Goal: Check status: Check status

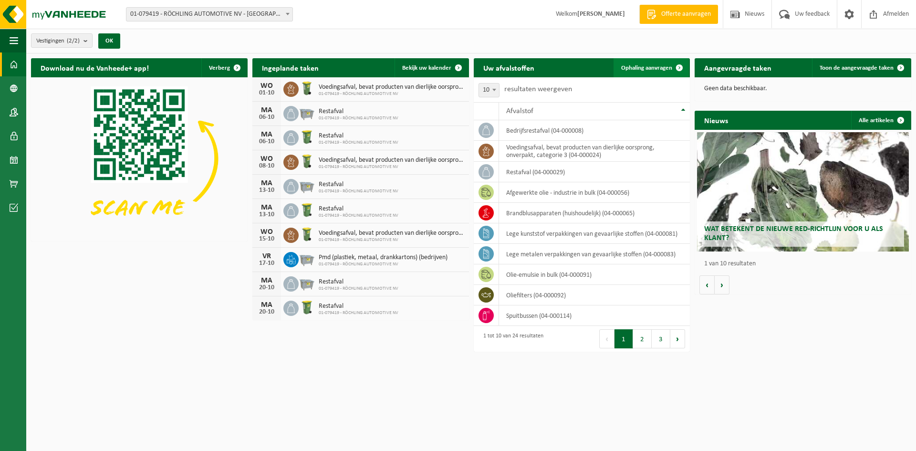
click at [628, 65] on span "Ophaling aanvragen" at bounding box center [646, 68] width 51 height 6
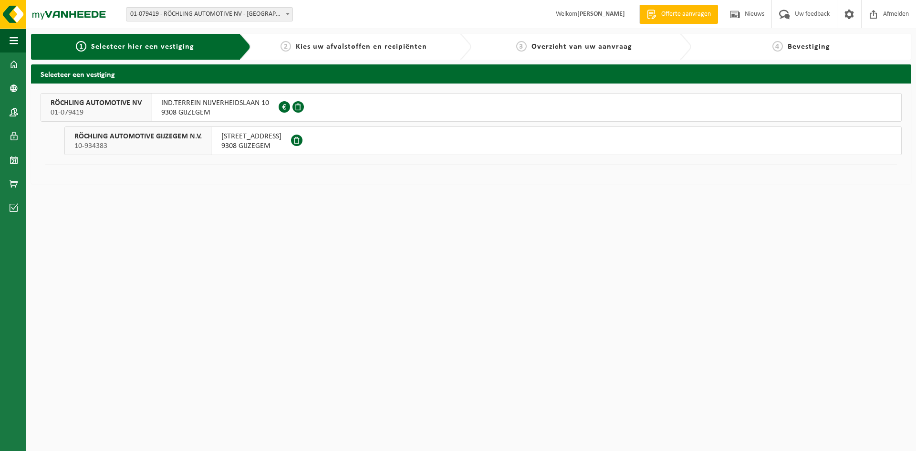
click at [254, 106] on span "IND.TERREIN NIJVERHEIDSLAAN 10" at bounding box center [215, 103] width 108 height 10
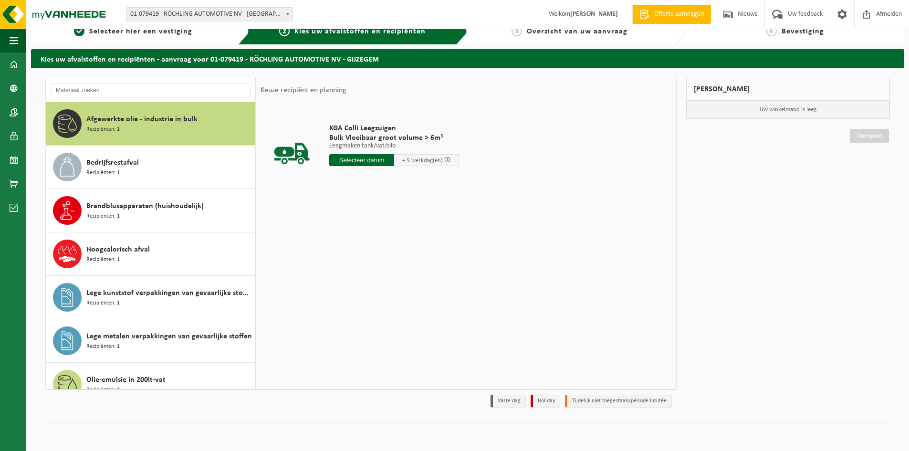
scroll to position [250, 0]
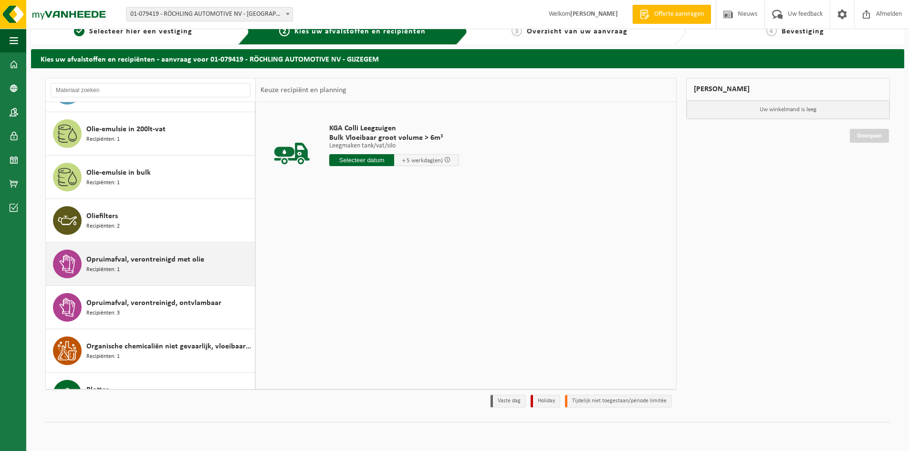
click at [109, 252] on div "Opruimafval, verontreinigd met olie Recipiënten: 1" at bounding box center [169, 264] width 166 height 29
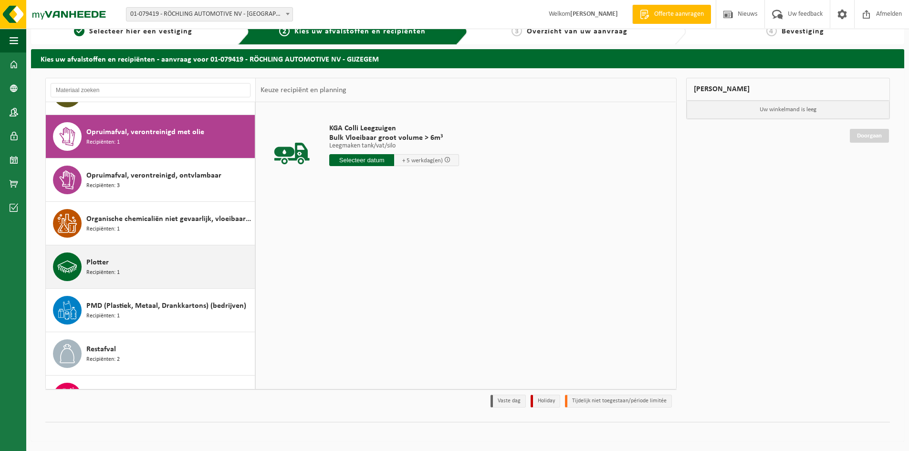
scroll to position [391, 0]
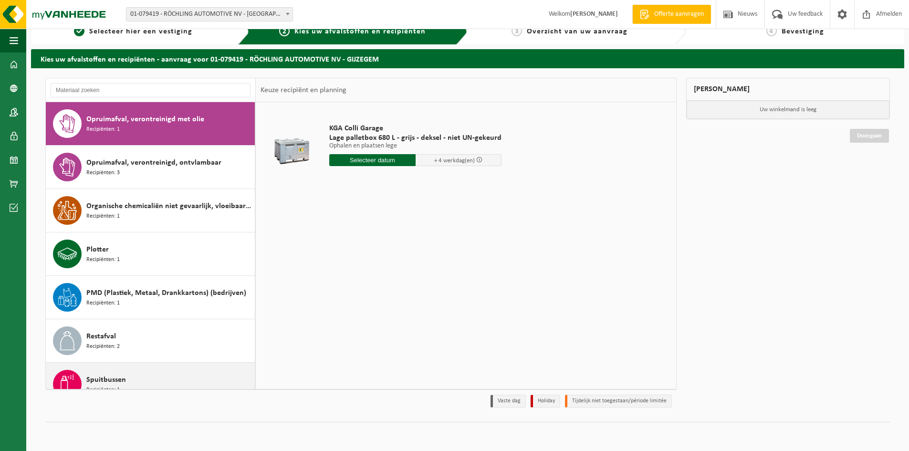
click at [146, 374] on div "Spuitbussen Recipiënten: 1" at bounding box center [169, 384] width 166 height 29
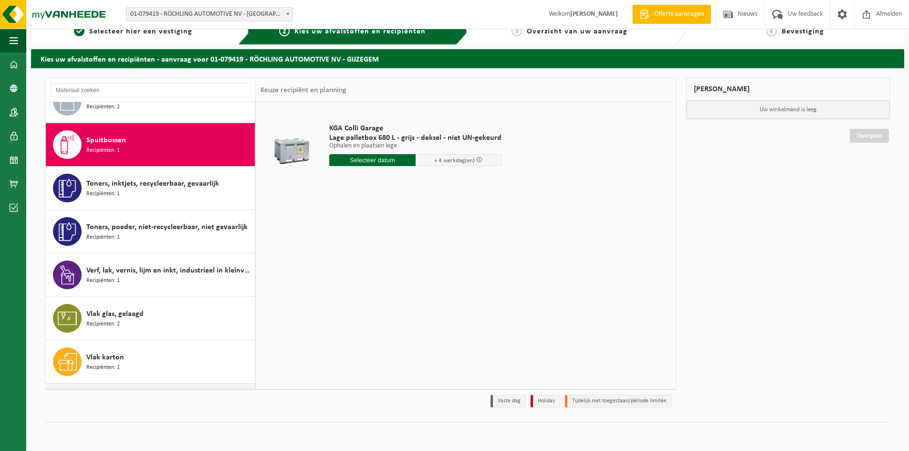
scroll to position [651, 0]
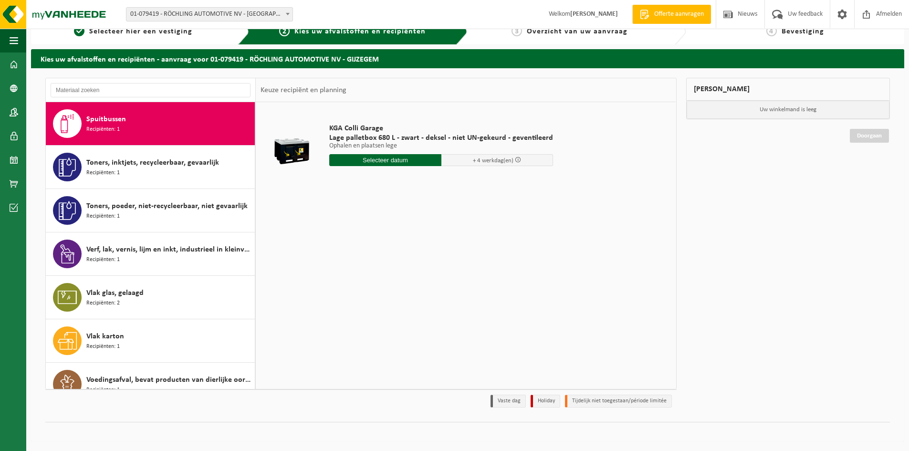
click at [294, 147] on div at bounding box center [291, 147] width 57 height 38
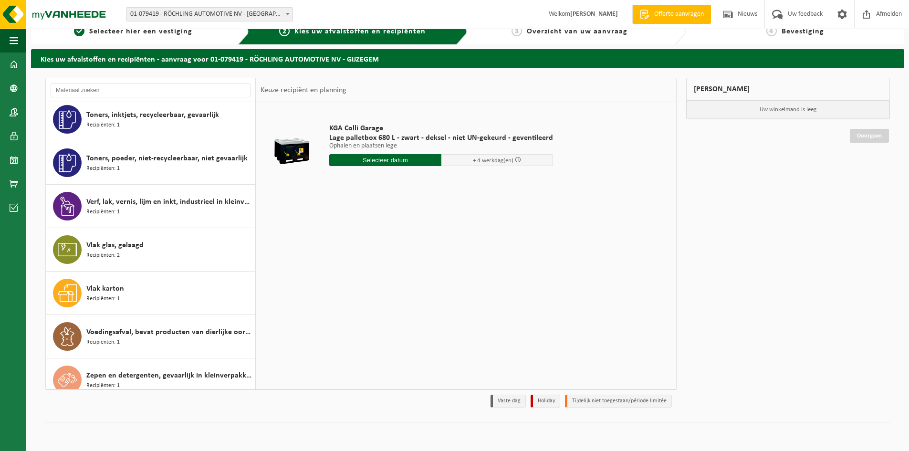
scroll to position [711, 0]
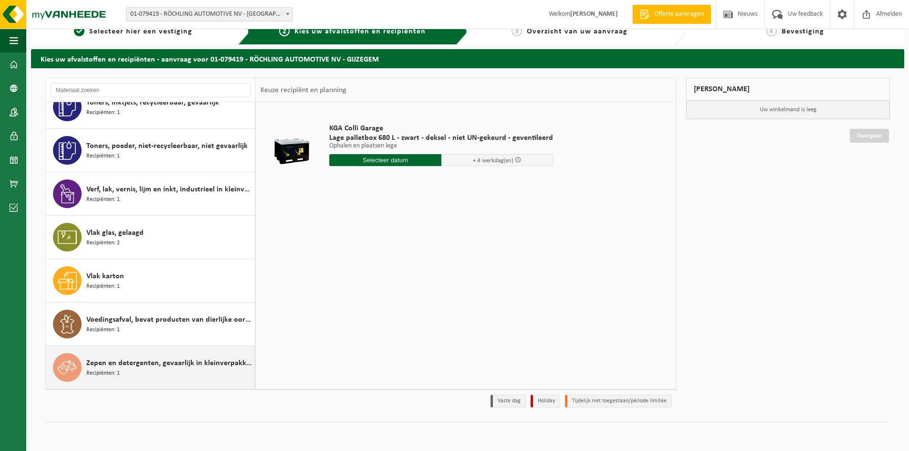
click at [197, 373] on div "Zepen en detergenten, gevaarlijk in kleinverpakking Recipiënten: 1" at bounding box center [169, 367] width 166 height 29
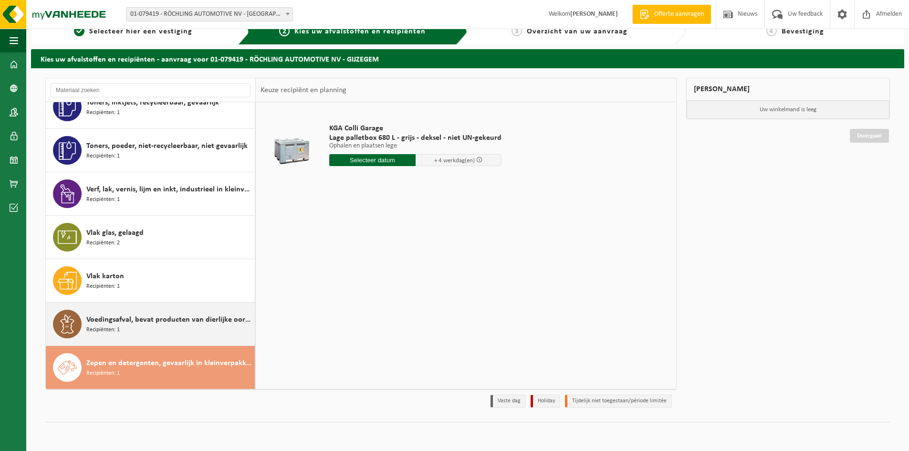
click at [202, 337] on div "Voedingsafval, bevat producten van dierlijke oorsprong, onverpakt, categorie 3 …" at bounding box center [169, 324] width 166 height 29
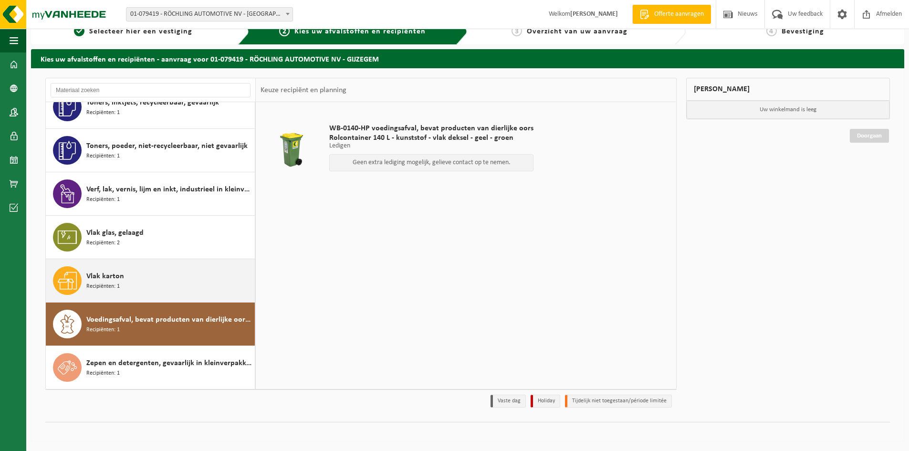
click at [155, 282] on div "Vlak karton Recipiënten: 1" at bounding box center [169, 280] width 166 height 29
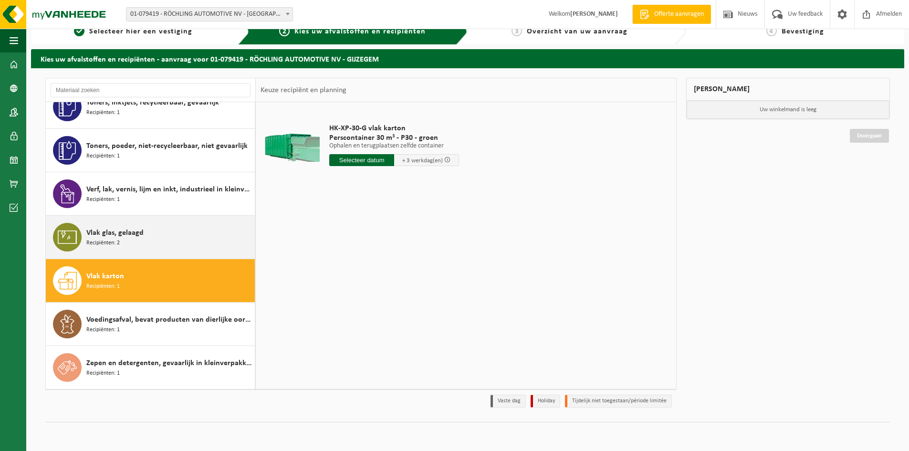
click at [159, 242] on div "Vlak glas, gelaagd Recipiënten: 2" at bounding box center [169, 237] width 166 height 29
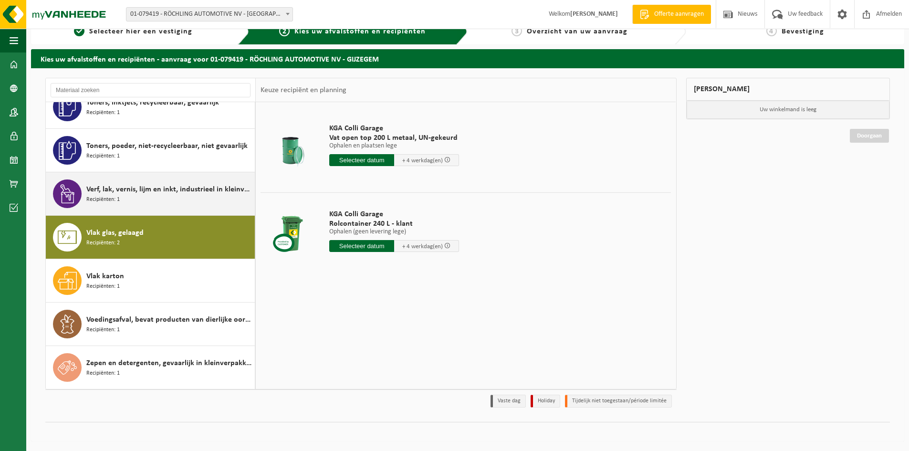
click at [166, 203] on div "Verf, lak, vernis, lijm en inkt, industrieel in kleinverpakking Recipiënten: 1" at bounding box center [169, 193] width 166 height 29
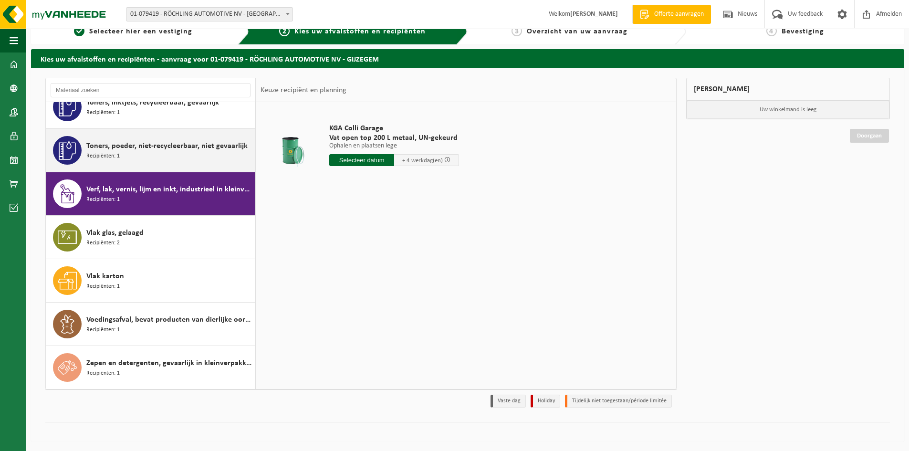
click at [157, 147] on span "Toners, poeder, niet-recycleerbaar, niet gevaarlijk" at bounding box center [166, 145] width 161 height 11
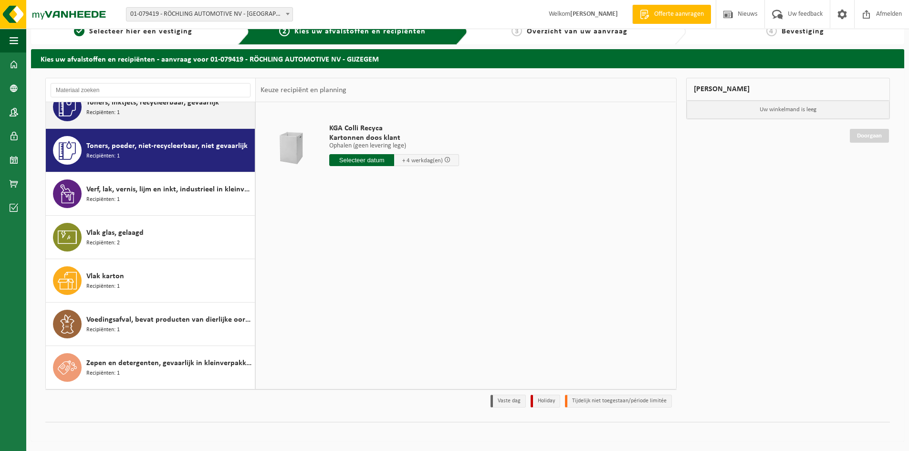
click at [150, 112] on div "Toners, inktjets, recycleerbaar, gevaarlijk Recipiënten: 1" at bounding box center [169, 107] width 166 height 29
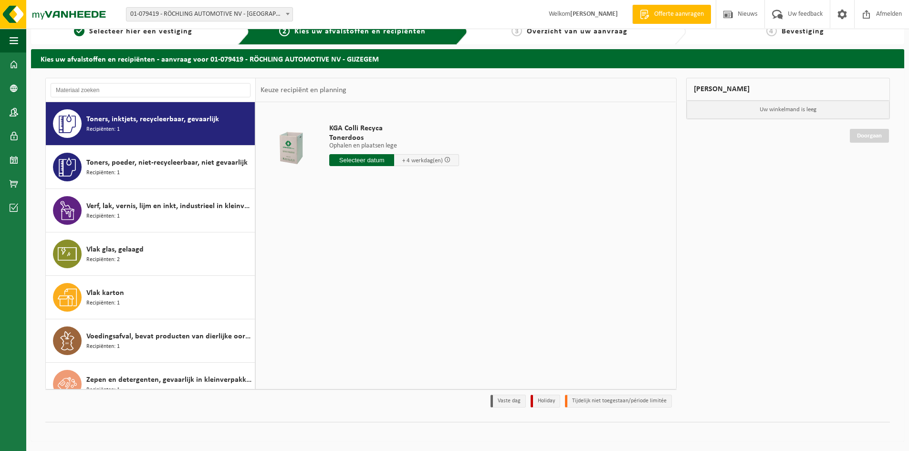
scroll to position [444, 0]
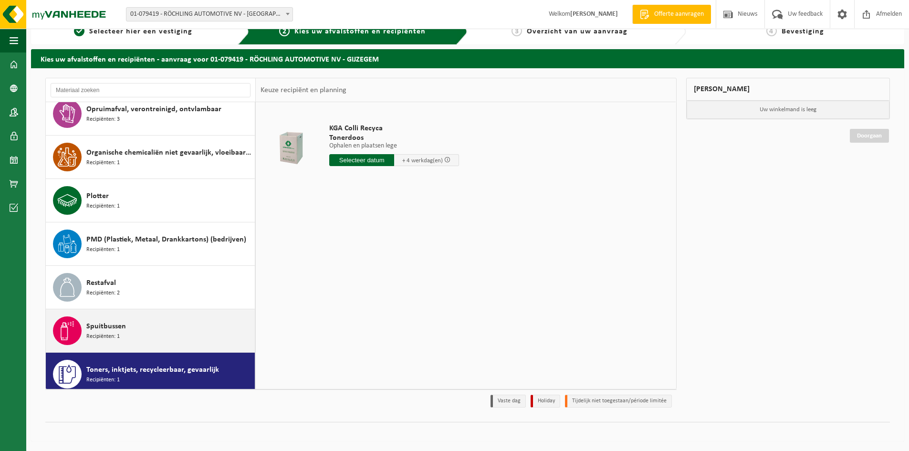
click at [140, 331] on div "Spuitbussen Recipiënten: 1" at bounding box center [169, 330] width 166 height 29
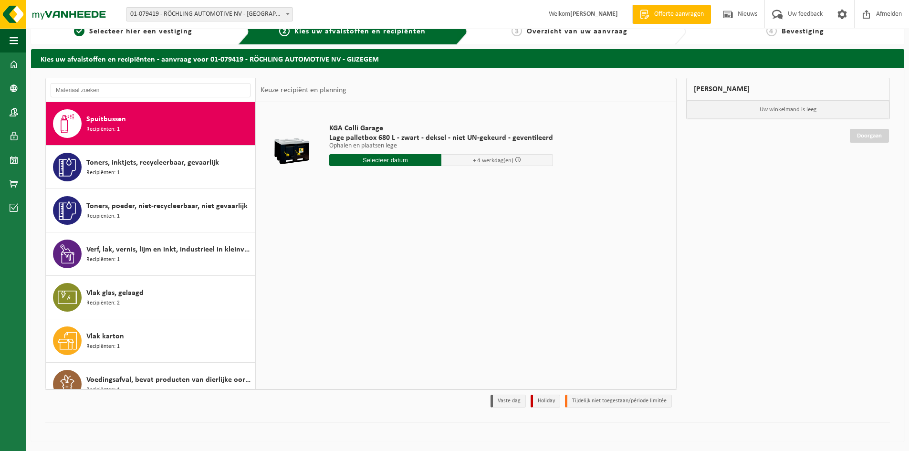
scroll to position [401, 0]
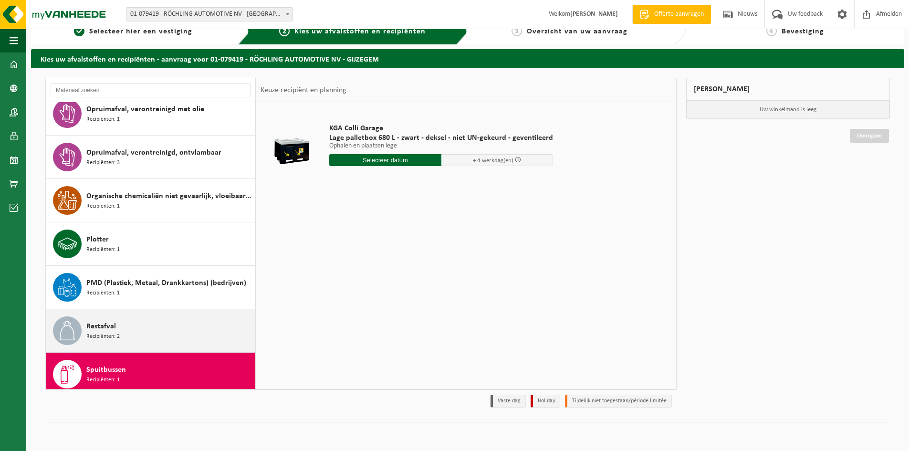
click at [112, 320] on div "Restafval Recipiënten: 2" at bounding box center [169, 330] width 166 height 29
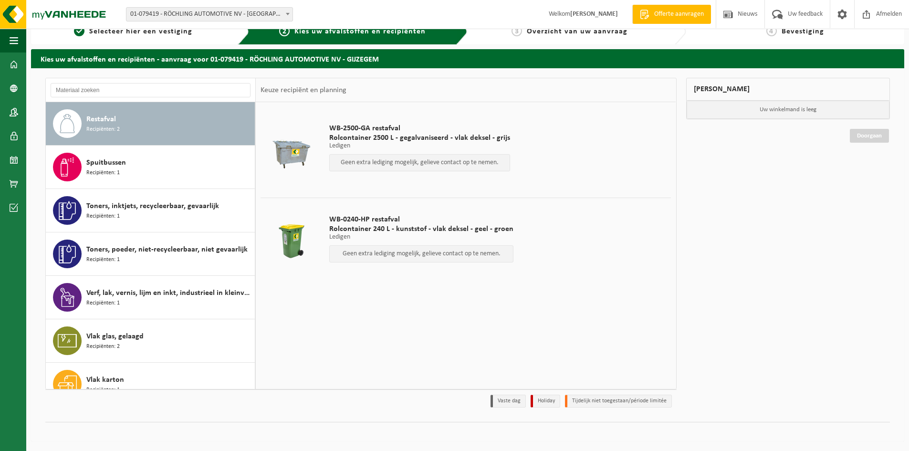
scroll to position [357, 0]
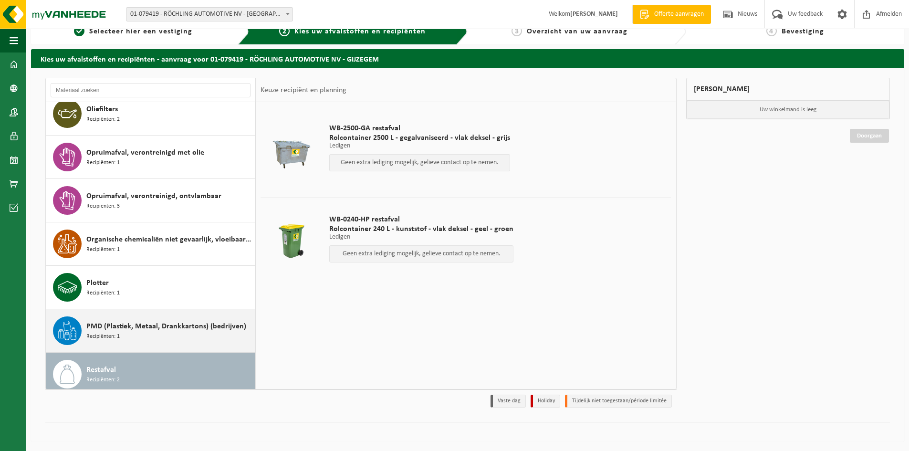
click at [117, 332] on span "Recipiënten: 1" at bounding box center [102, 336] width 33 height 9
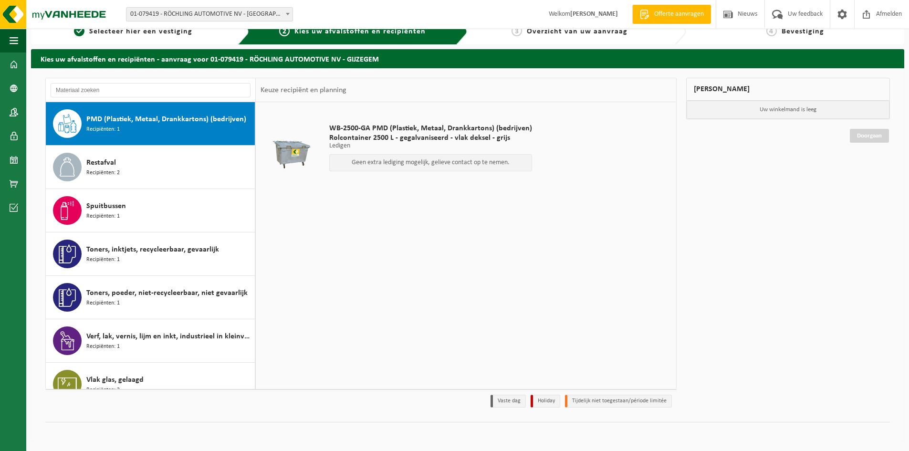
scroll to position [314, 0]
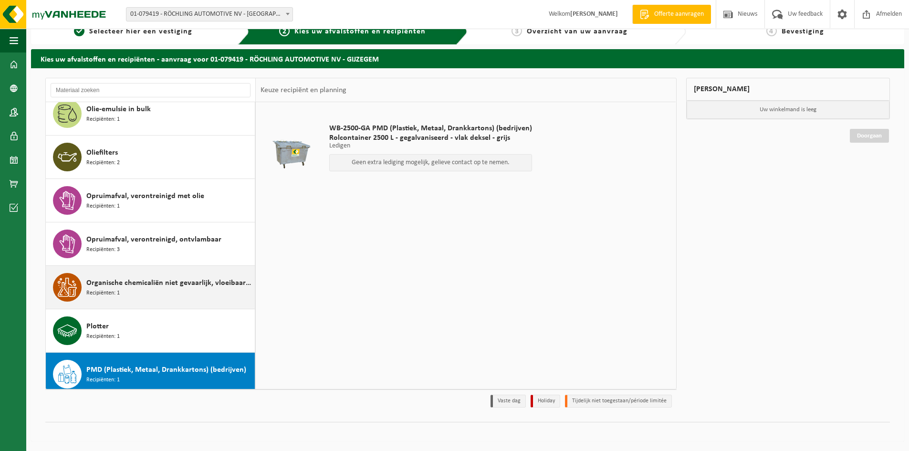
click at [119, 280] on span "Organische chemicaliën niet gevaarlijk, vloeibaar in kleinverpakking" at bounding box center [169, 282] width 166 height 11
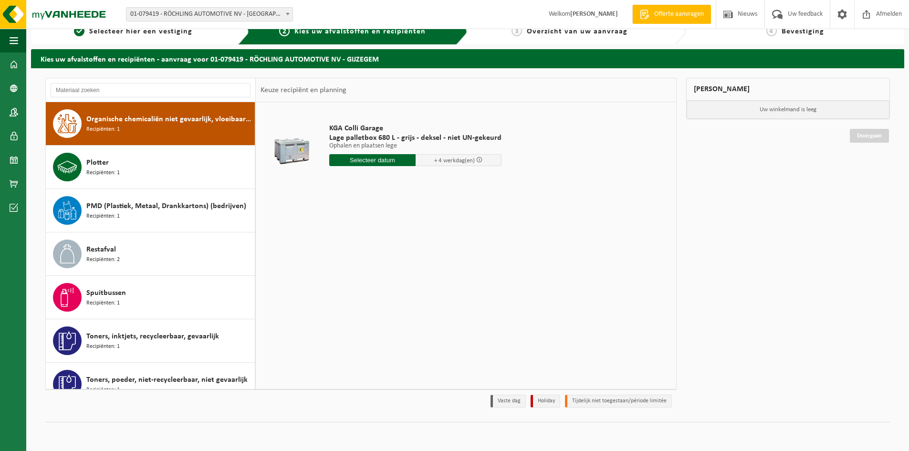
scroll to position [227, 0]
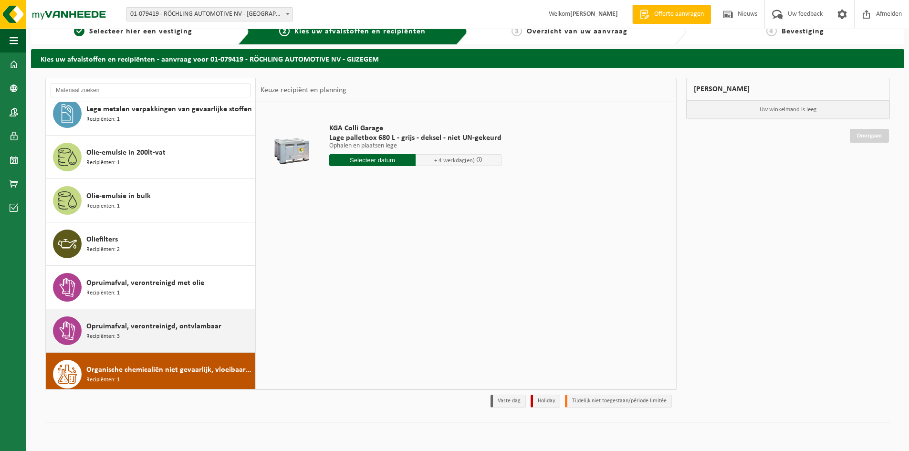
click at [124, 323] on span "Opruimafval, verontreinigd, ontvlambaar" at bounding box center [153, 326] width 135 height 11
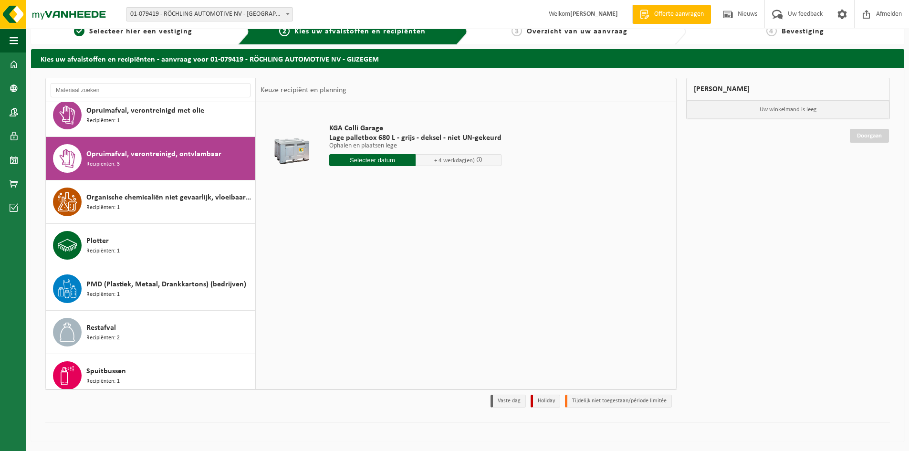
scroll to position [434, 0]
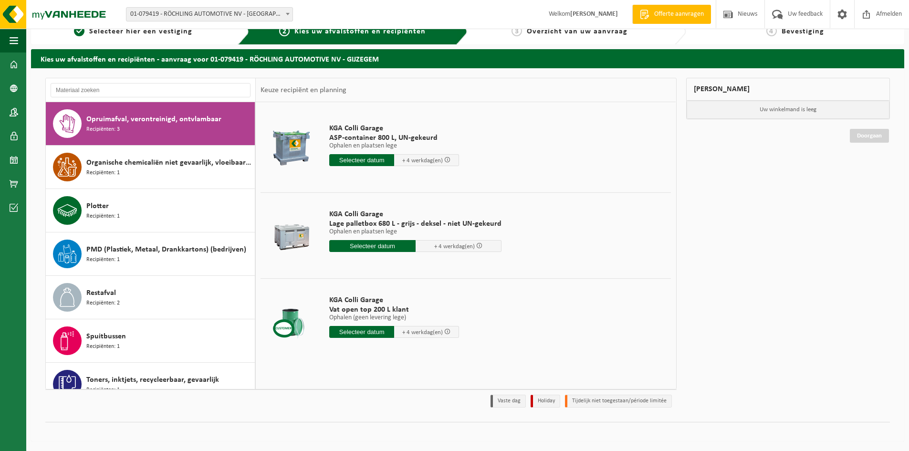
click at [343, 158] on input "text" at bounding box center [361, 160] width 65 height 12
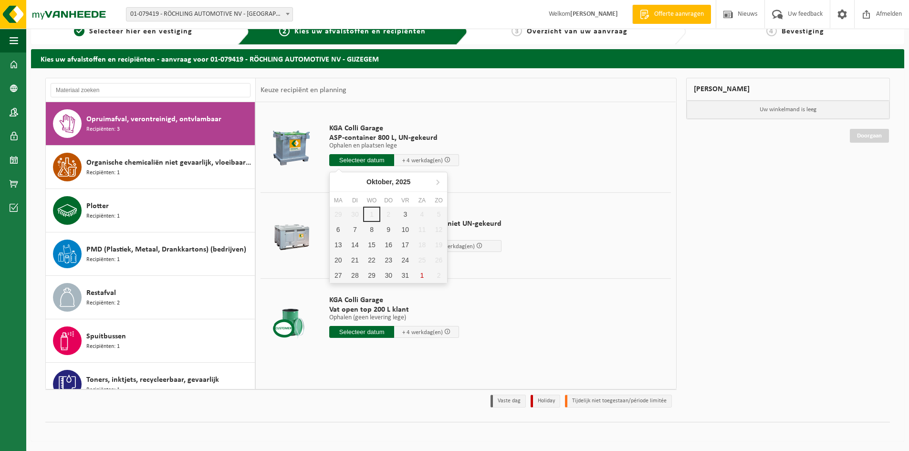
click at [566, 141] on td "KGA Colli Garage ASP-container 800 L, UN-gekeurd Ophalen en plaatsen lege Ophal…" at bounding box center [496, 147] width 349 height 81
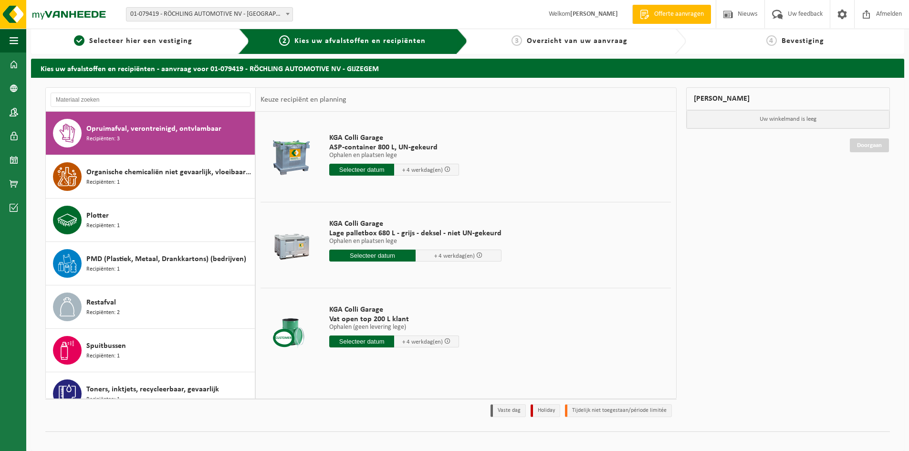
scroll to position [0, 0]
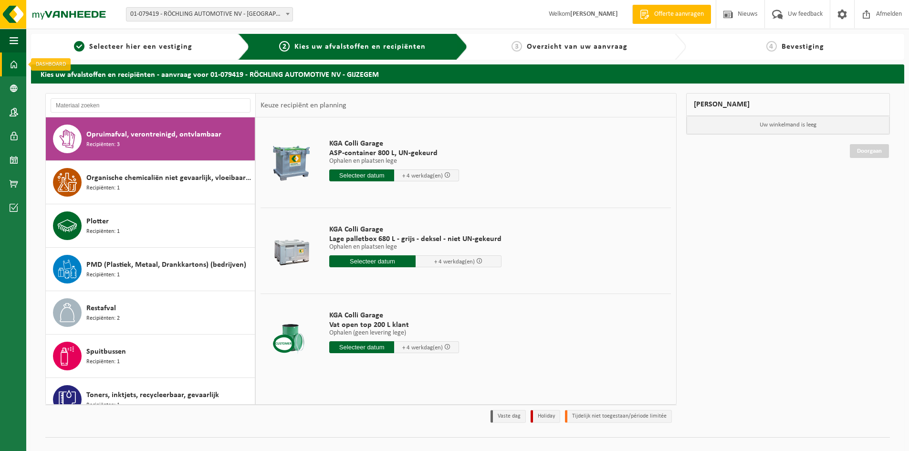
click at [17, 63] on span at bounding box center [14, 64] width 9 height 24
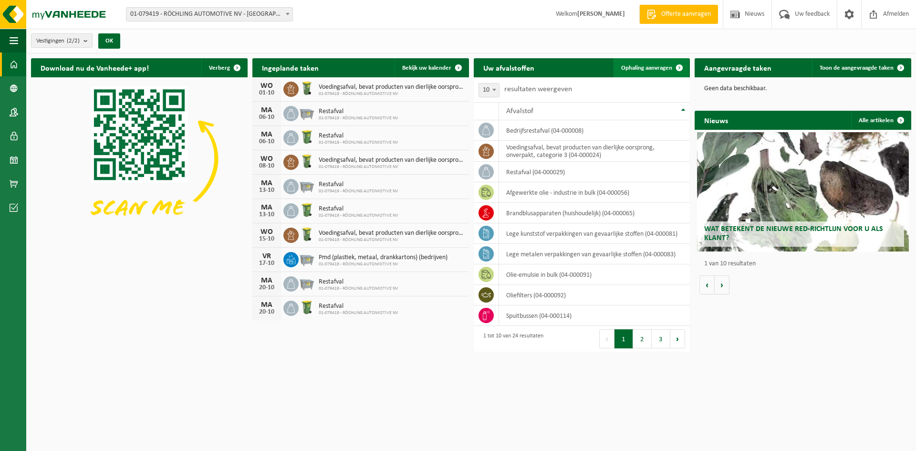
click at [642, 67] on span "Ophaling aanvragen" at bounding box center [646, 68] width 51 height 6
click at [428, 68] on span "Bekijk uw kalender" at bounding box center [426, 68] width 49 height 6
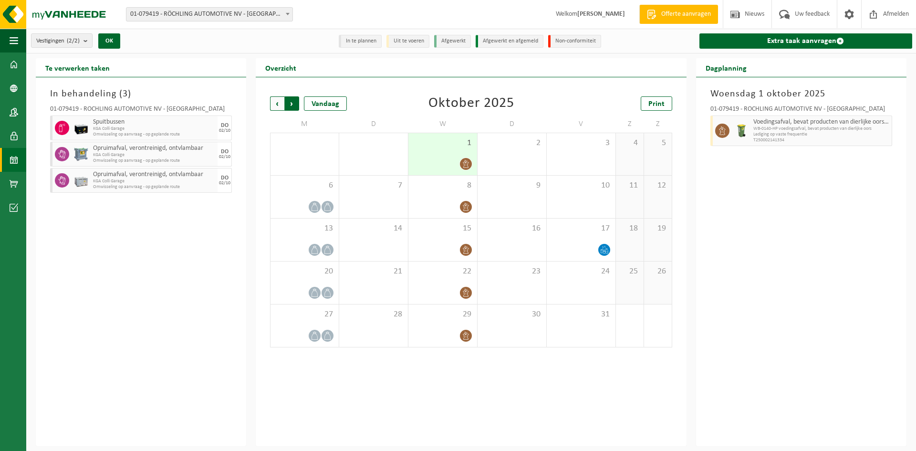
click at [277, 104] on span "Vorige" at bounding box center [277, 103] width 14 height 14
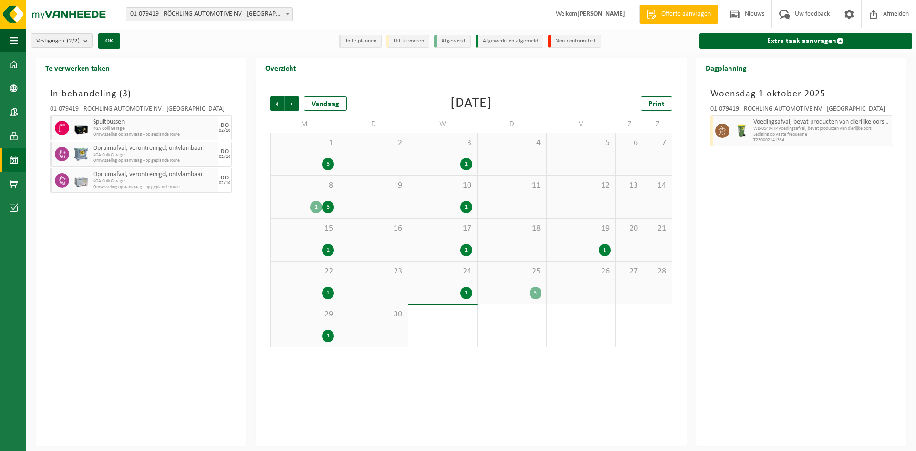
click at [331, 209] on div "3" at bounding box center [328, 207] width 12 height 12
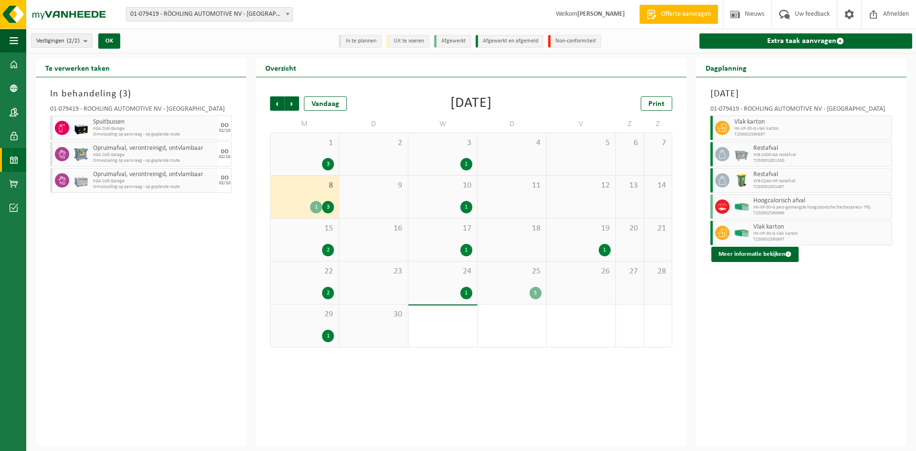
click at [332, 245] on div "2" at bounding box center [328, 250] width 12 height 12
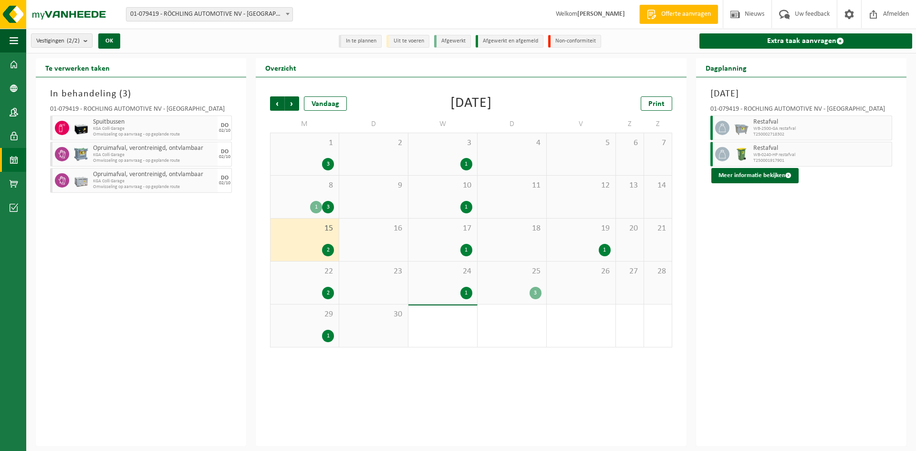
click at [532, 290] on div "3" at bounding box center [536, 293] width 12 height 12
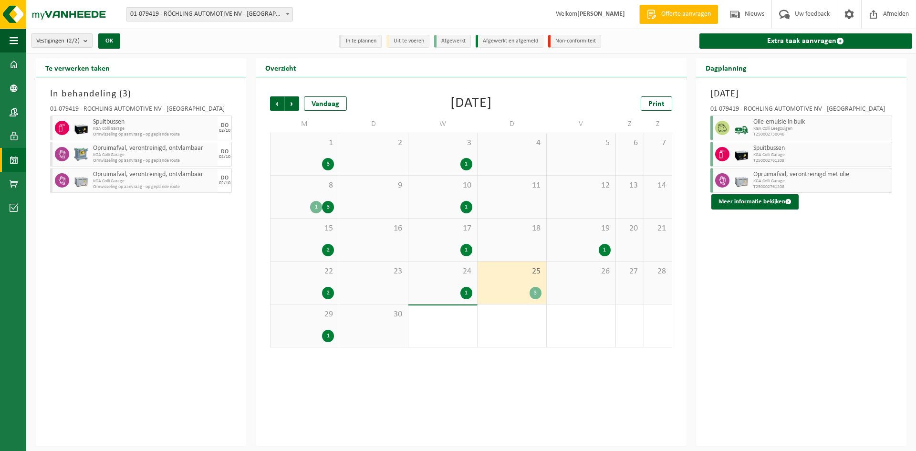
click at [604, 249] on div "1" at bounding box center [605, 250] width 12 height 12
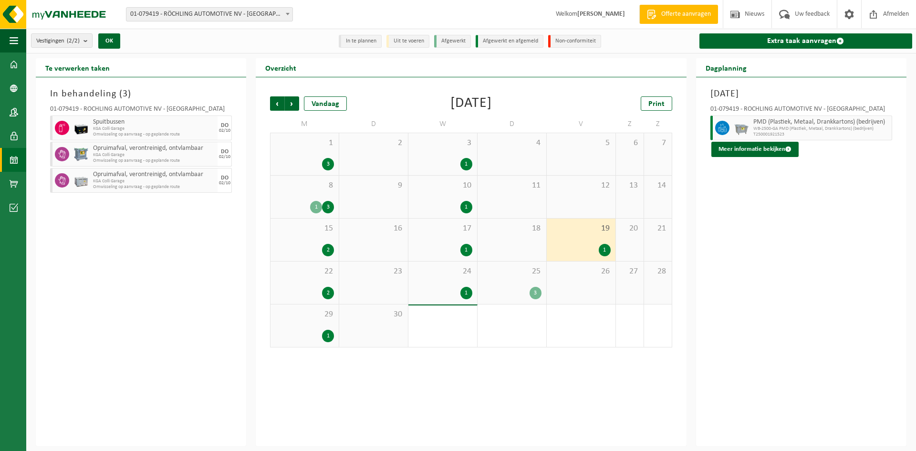
click at [533, 295] on div "3" at bounding box center [536, 293] width 12 height 12
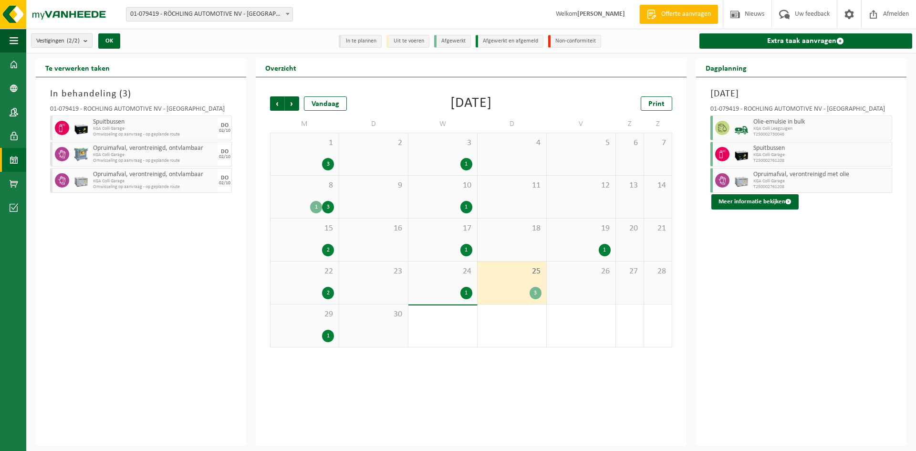
click at [327, 162] on div "3" at bounding box center [328, 164] width 12 height 12
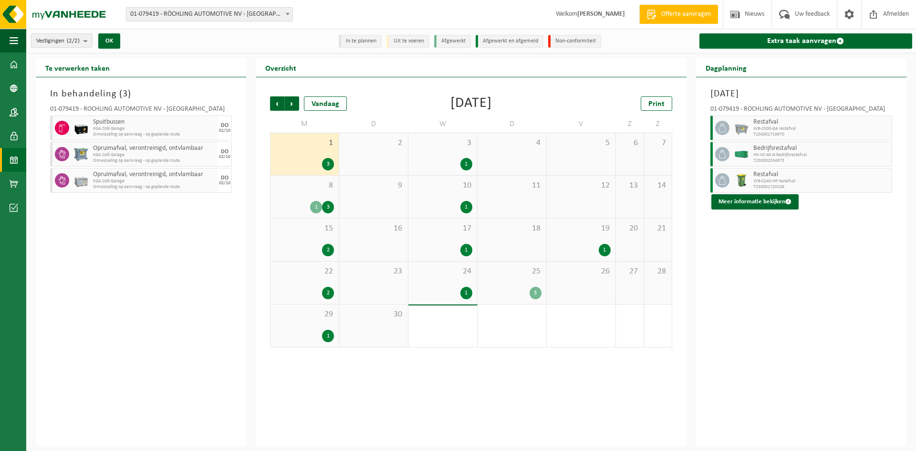
click at [536, 285] on div "25 3" at bounding box center [512, 282] width 69 height 42
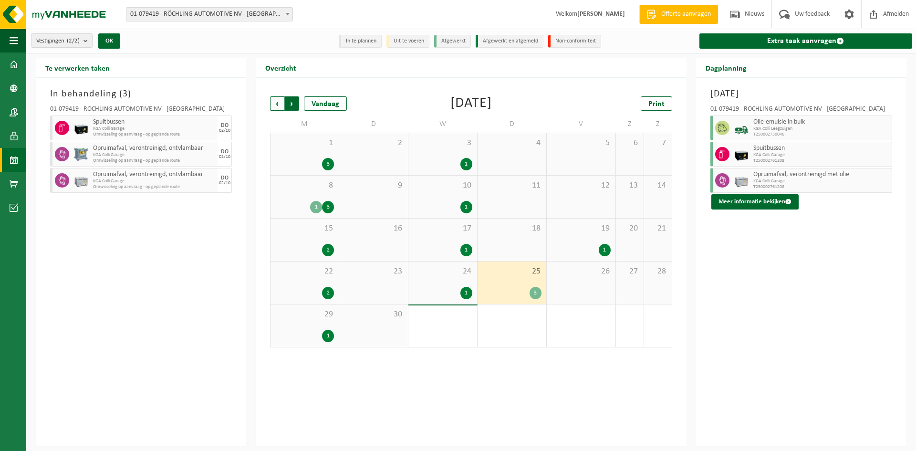
click at [276, 102] on span "Vorige" at bounding box center [277, 103] width 14 height 14
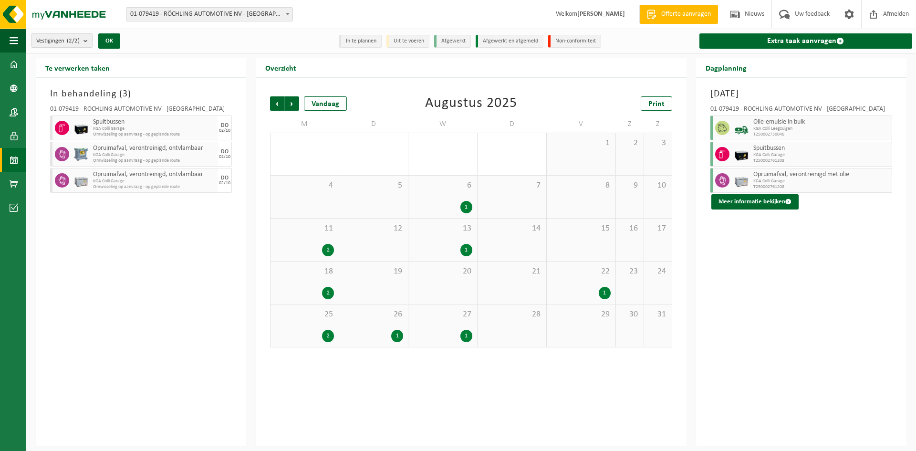
click at [608, 291] on div "1" at bounding box center [605, 293] width 12 height 12
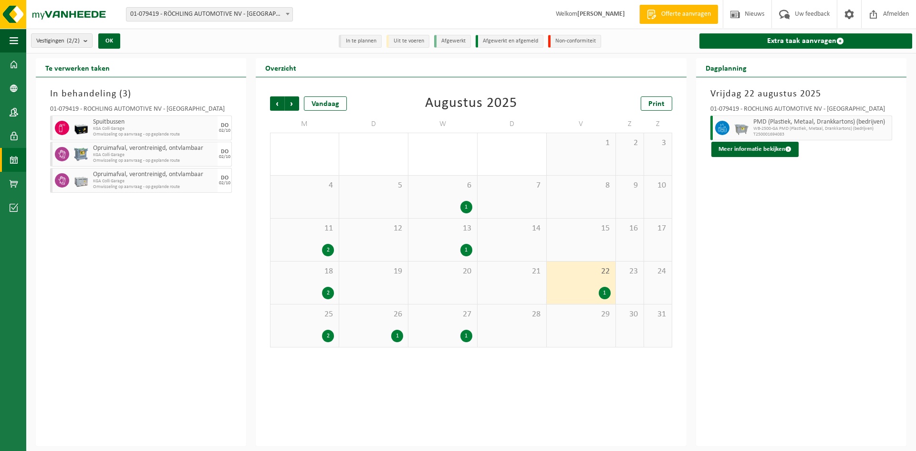
click at [464, 338] on div "1" at bounding box center [466, 336] width 12 height 12
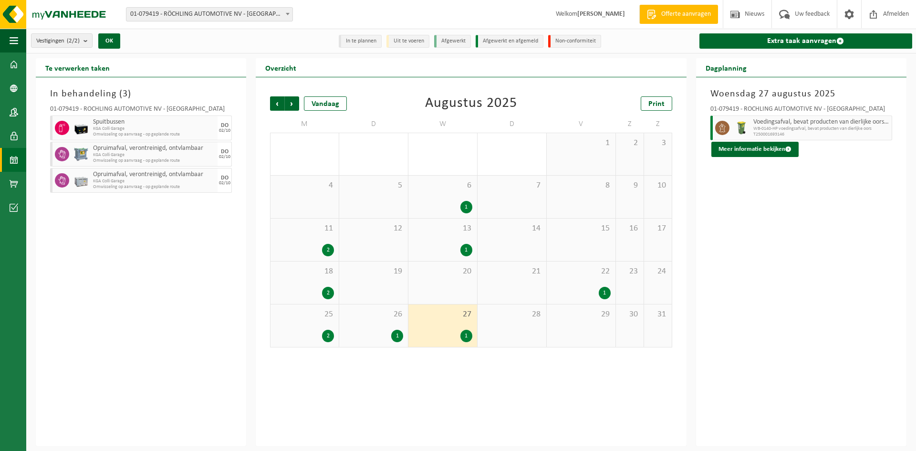
click at [394, 331] on div "1" at bounding box center [397, 336] width 12 height 12
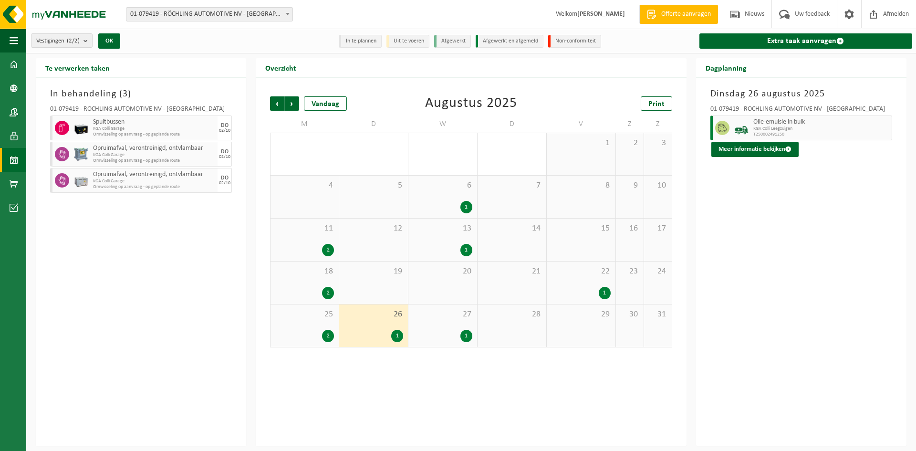
click at [327, 333] on div "2" at bounding box center [328, 336] width 12 height 12
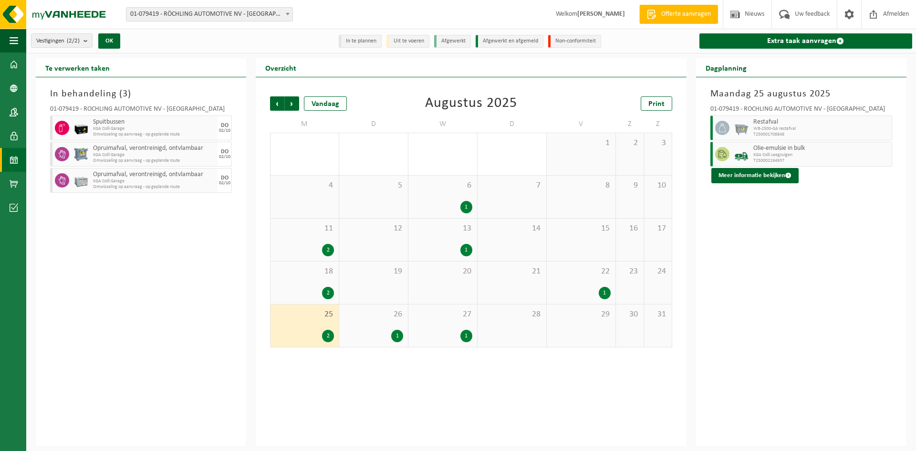
click at [328, 289] on div "2" at bounding box center [328, 293] width 12 height 12
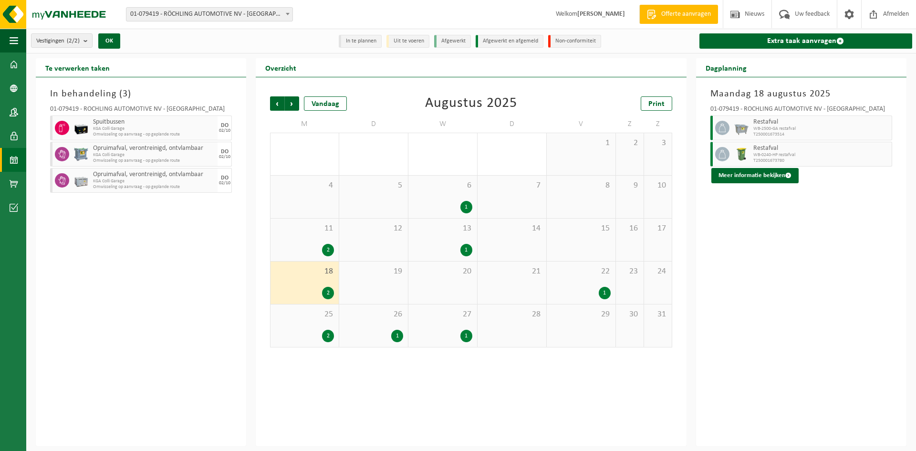
click at [326, 246] on div "2" at bounding box center [328, 250] width 12 height 12
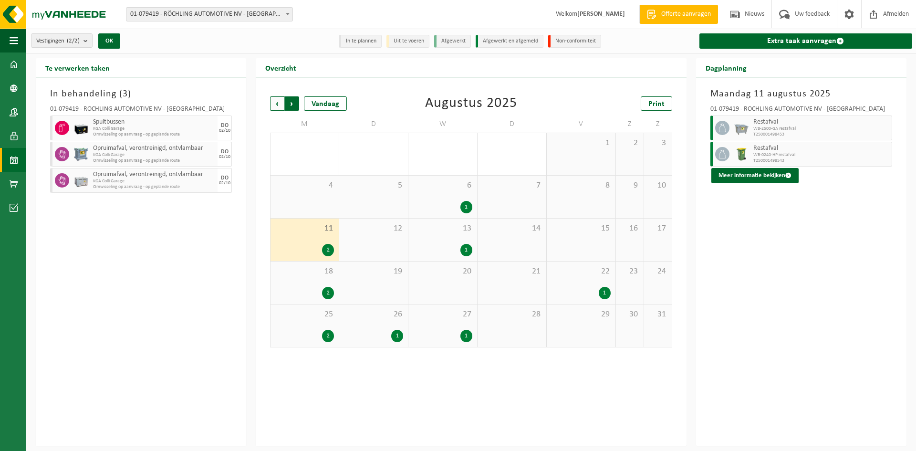
click at [275, 104] on span "Vorige" at bounding box center [277, 103] width 14 height 14
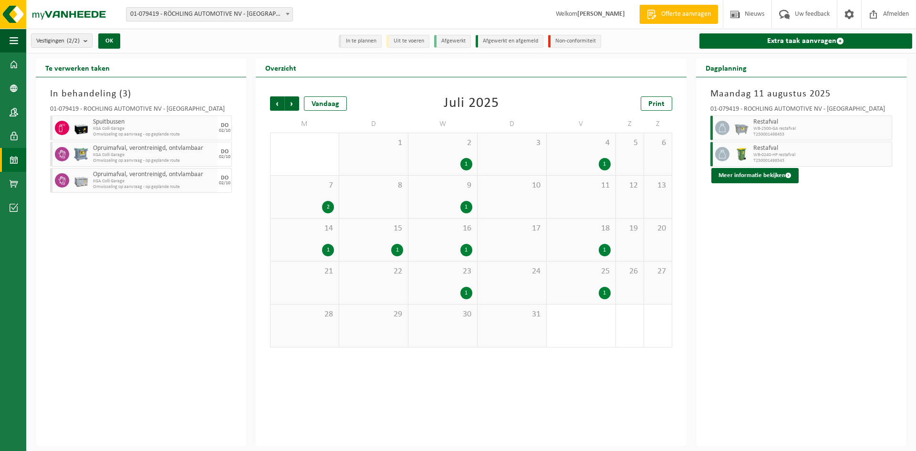
click at [401, 249] on div "1" at bounding box center [397, 250] width 12 height 12
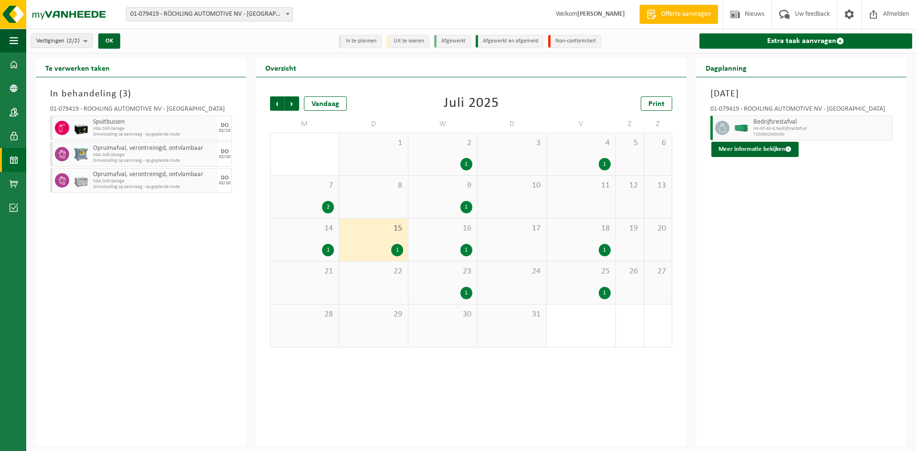
click at [601, 167] on div "1" at bounding box center [605, 164] width 12 height 12
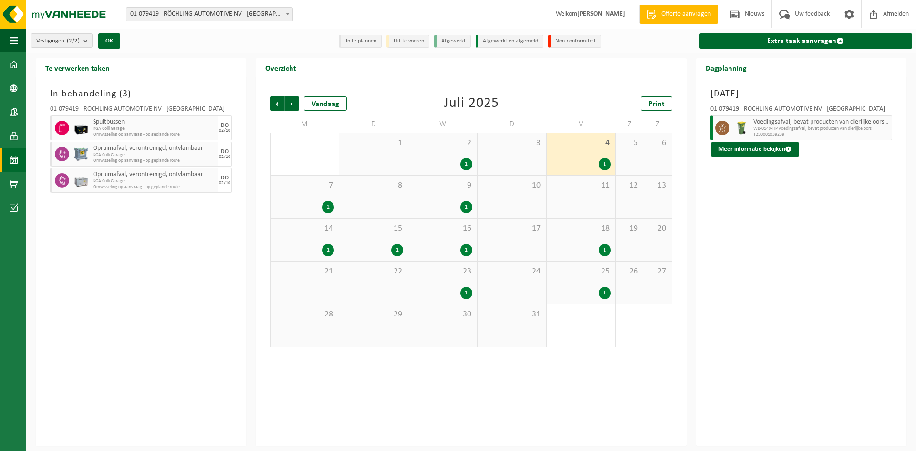
click at [601, 247] on div "1" at bounding box center [605, 250] width 12 height 12
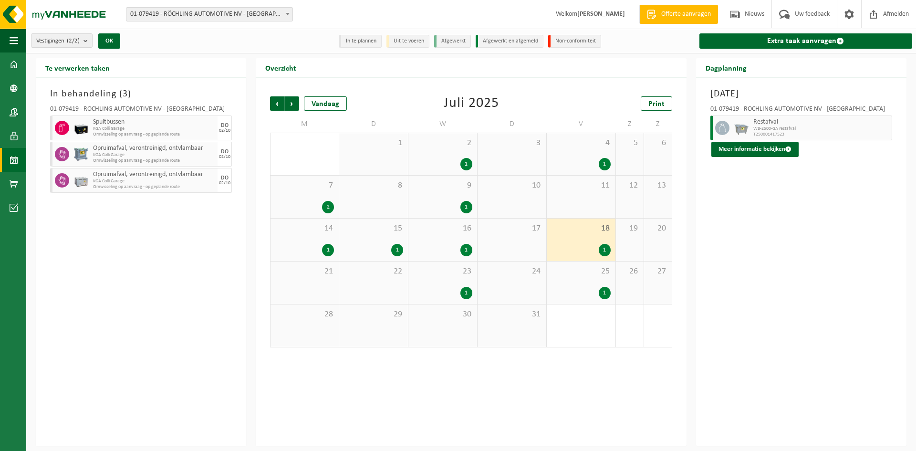
click at [608, 289] on div "1" at bounding box center [605, 293] width 12 height 12
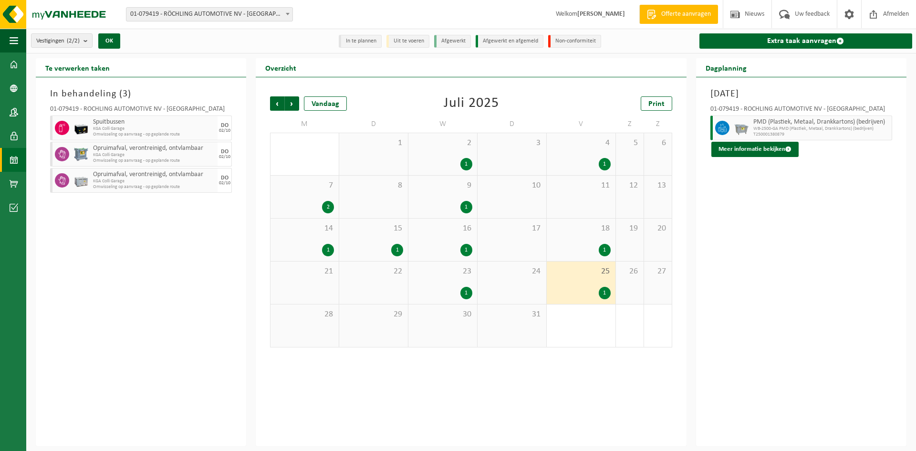
click at [468, 295] on div "1" at bounding box center [466, 293] width 12 height 12
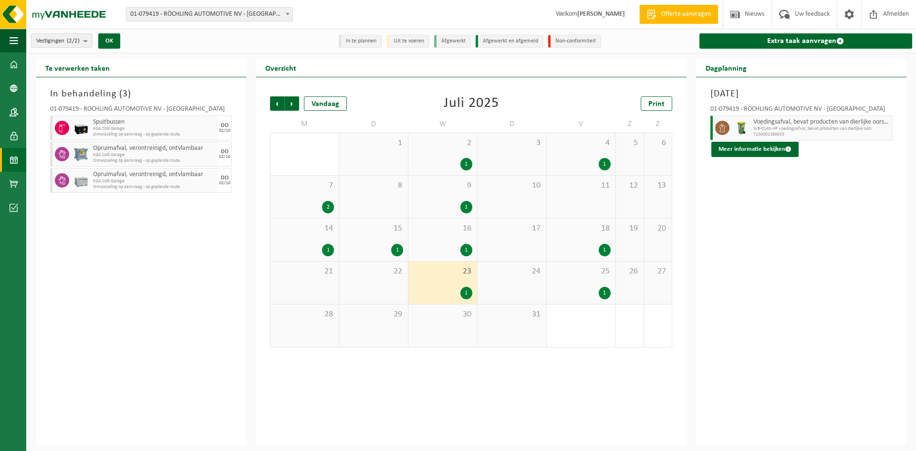
click at [465, 245] on div "1" at bounding box center [466, 250] width 12 height 12
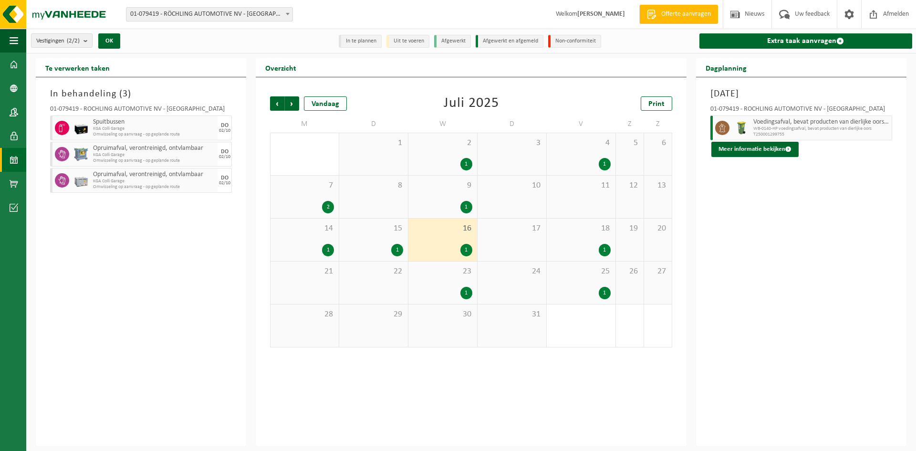
click at [464, 205] on div "1" at bounding box center [466, 207] width 12 height 12
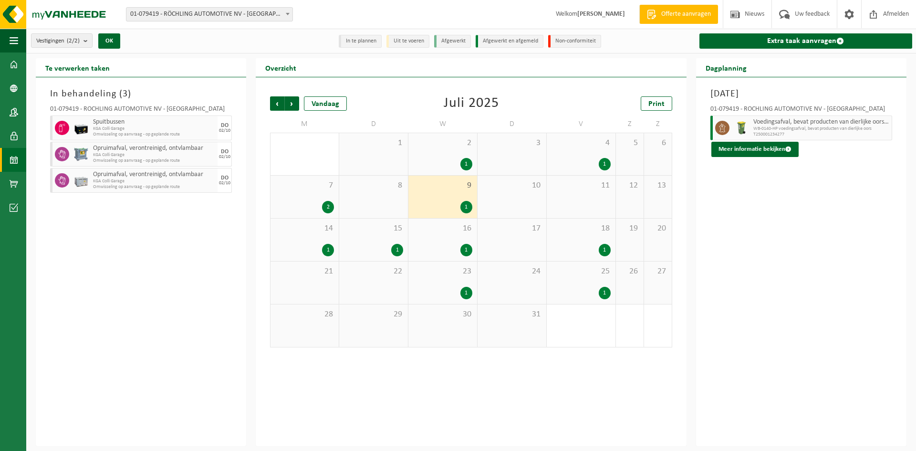
click at [463, 162] on div "1" at bounding box center [466, 164] width 12 height 12
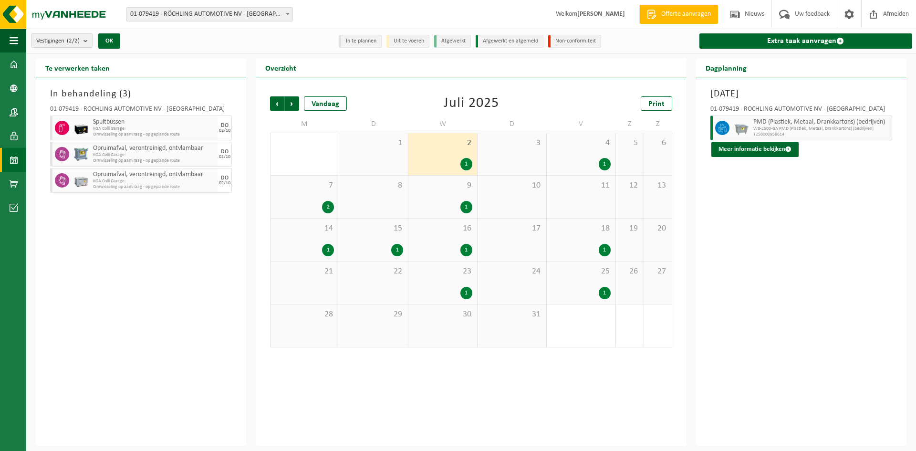
click at [399, 253] on div "1" at bounding box center [397, 250] width 12 height 12
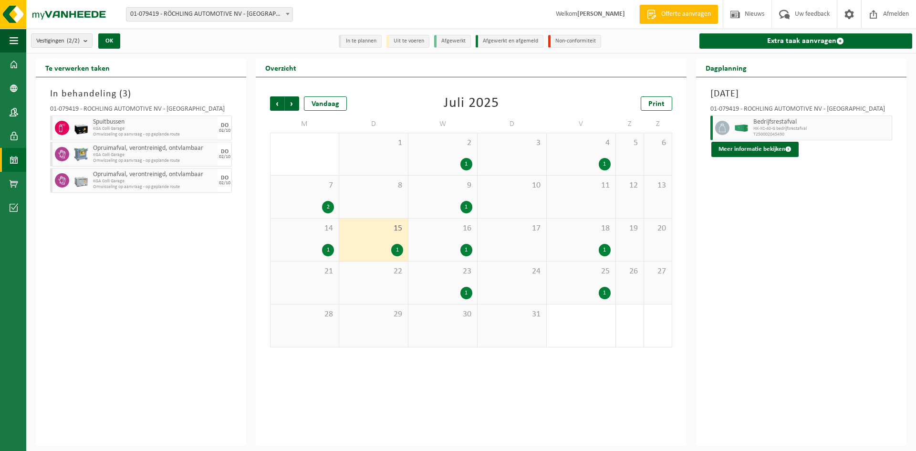
click at [331, 208] on div "2" at bounding box center [328, 207] width 12 height 12
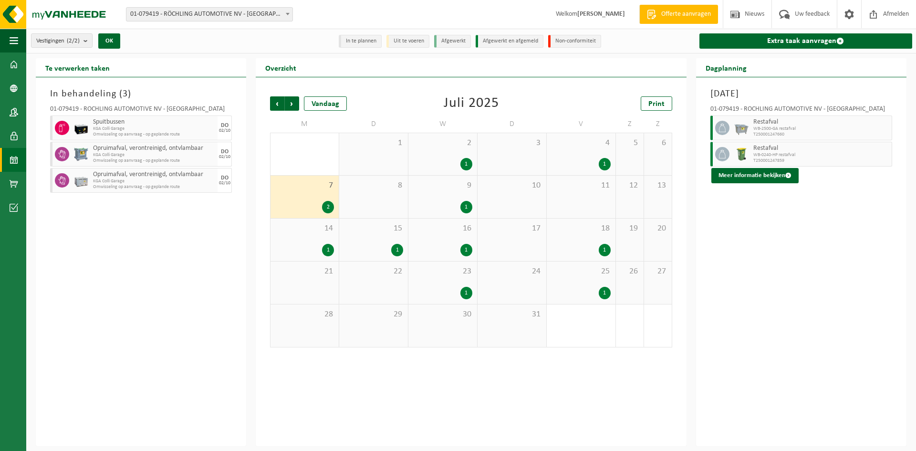
click at [329, 253] on div "1" at bounding box center [328, 250] width 12 height 12
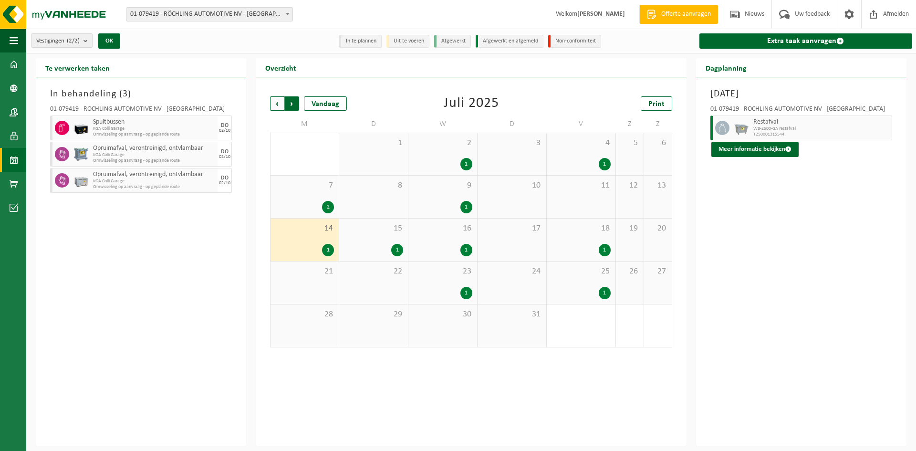
click at [275, 105] on span "Vorige" at bounding box center [277, 103] width 14 height 14
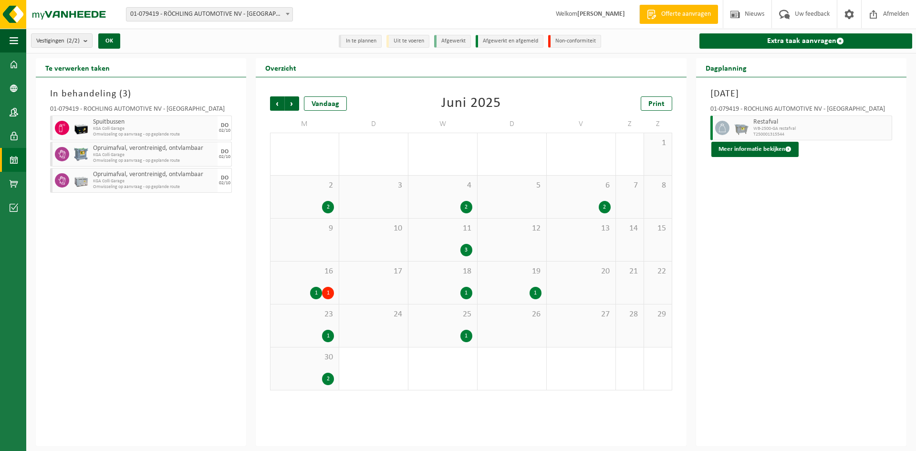
click at [602, 205] on div "2" at bounding box center [605, 207] width 12 height 12
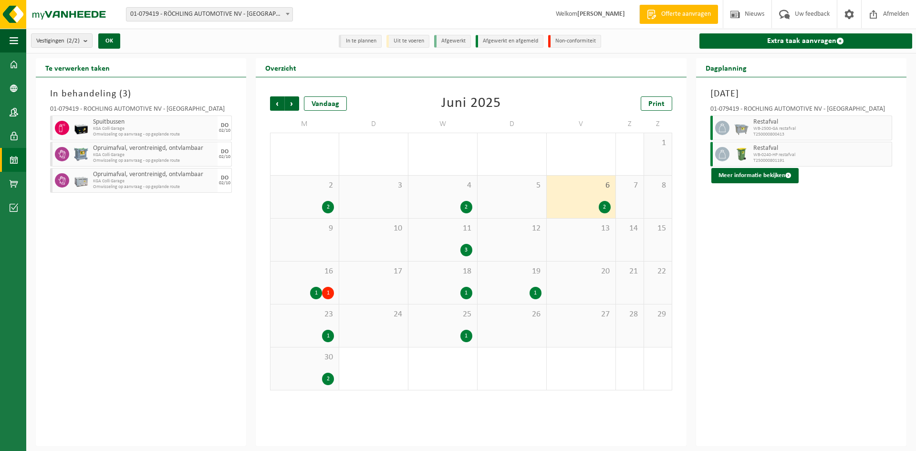
click at [531, 290] on div "1" at bounding box center [536, 293] width 12 height 12
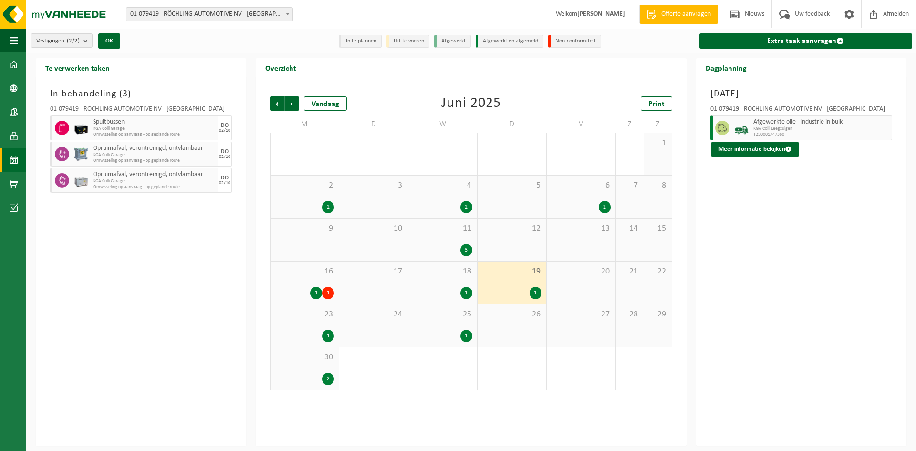
click at [466, 249] on div "3" at bounding box center [466, 250] width 12 height 12
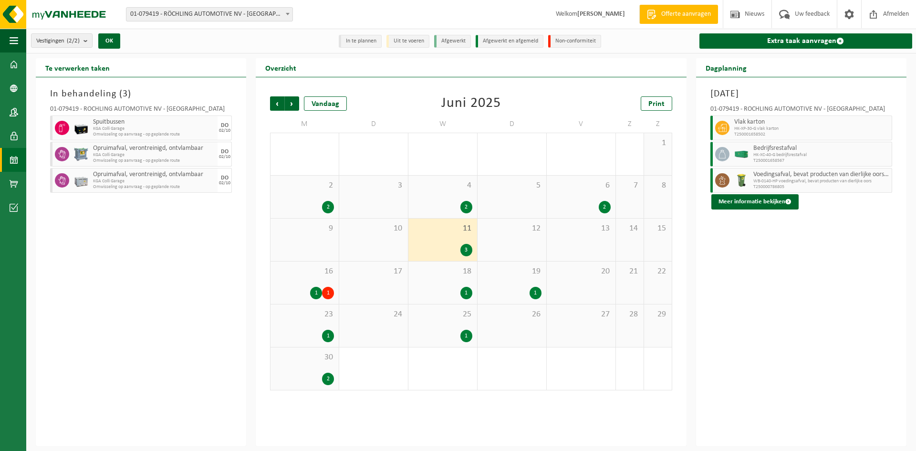
click at [466, 207] on div "2" at bounding box center [466, 207] width 12 height 12
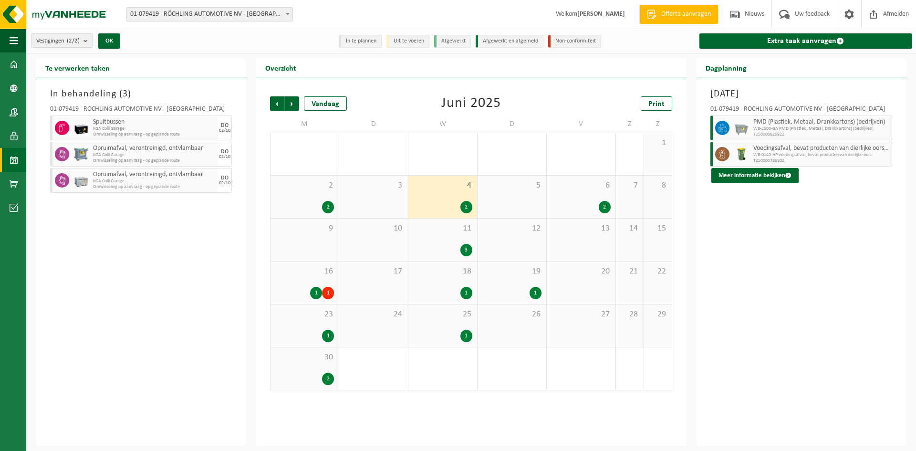
click at [329, 203] on div "2" at bounding box center [328, 207] width 12 height 12
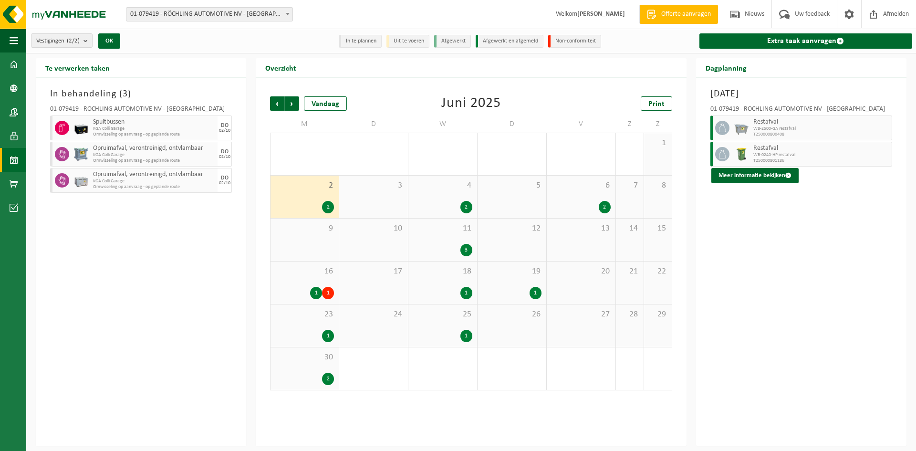
click at [324, 291] on div "1" at bounding box center [328, 293] width 12 height 12
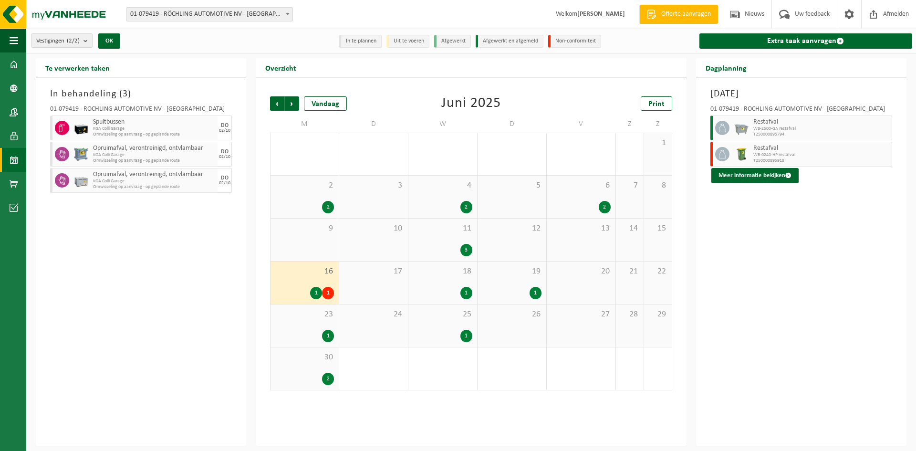
click at [326, 375] on div "2" at bounding box center [328, 379] width 12 height 12
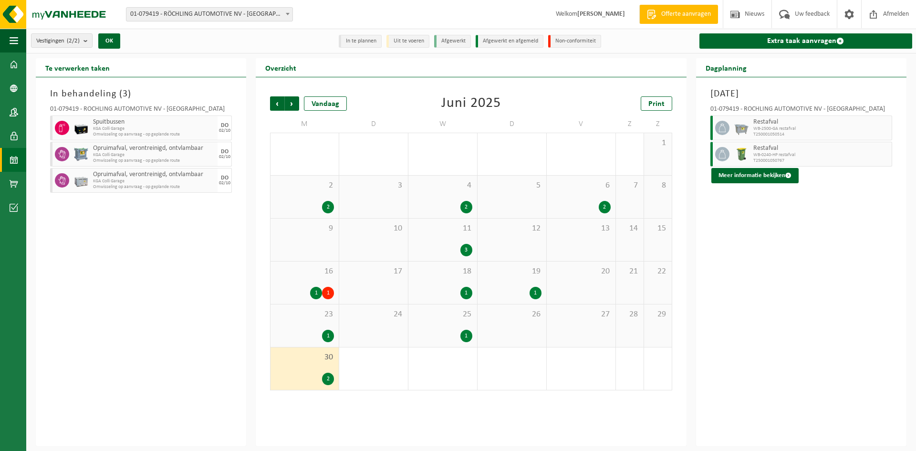
click at [331, 332] on div "1" at bounding box center [328, 336] width 12 height 12
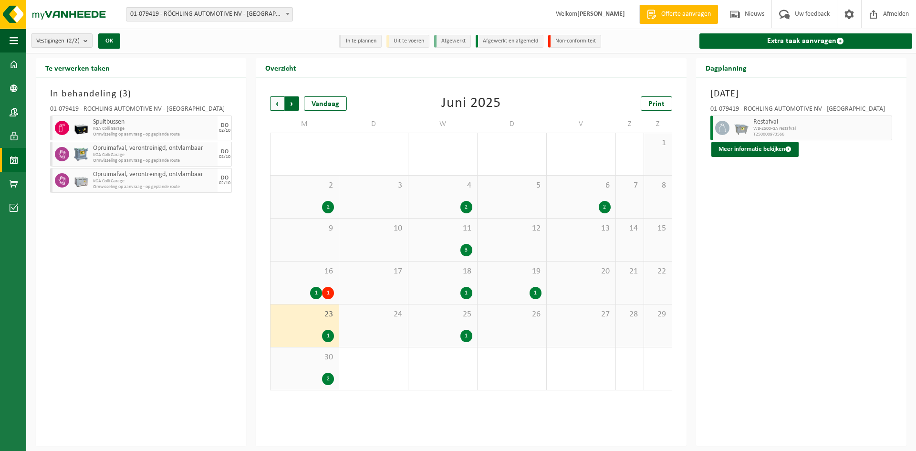
click at [277, 100] on span "Vorige" at bounding box center [277, 103] width 14 height 14
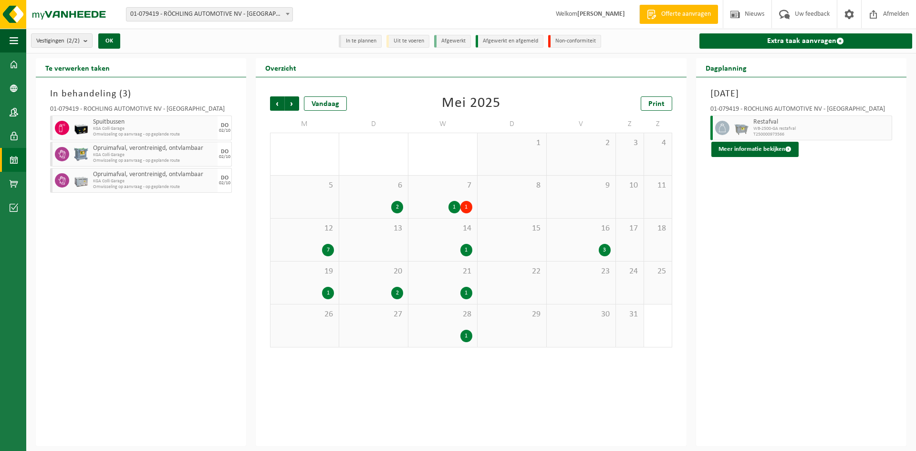
click at [460, 209] on div "1" at bounding box center [454, 207] width 12 height 12
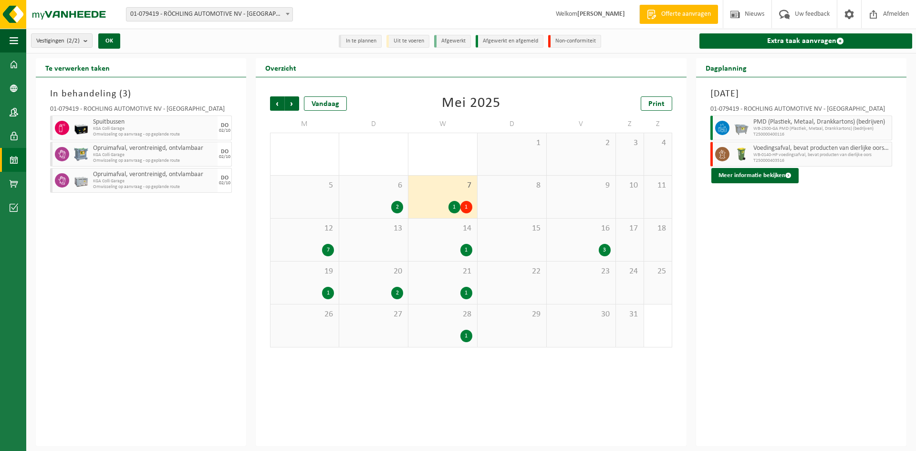
click at [603, 250] on div "3" at bounding box center [605, 250] width 12 height 12
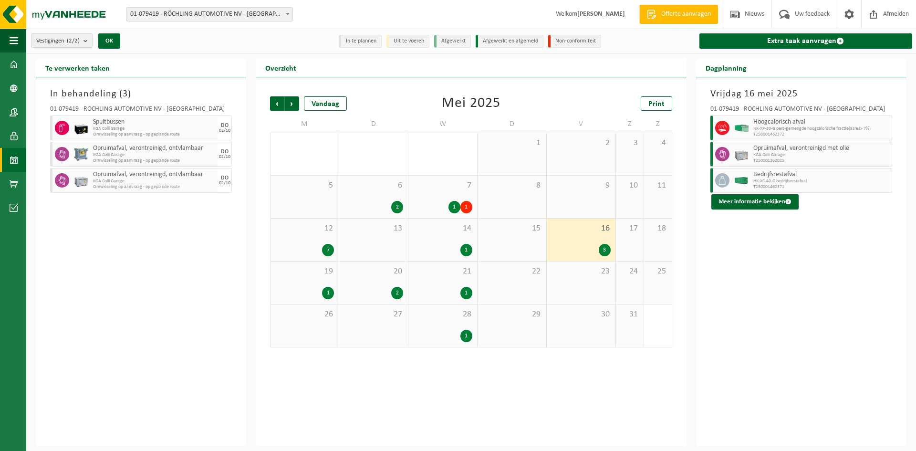
click at [468, 333] on div "1" at bounding box center [466, 336] width 12 height 12
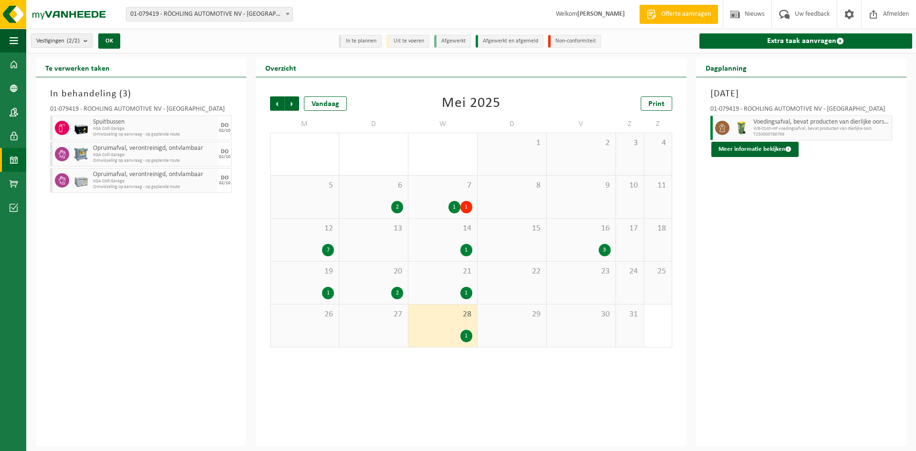
click at [465, 288] on div "1" at bounding box center [466, 293] width 12 height 12
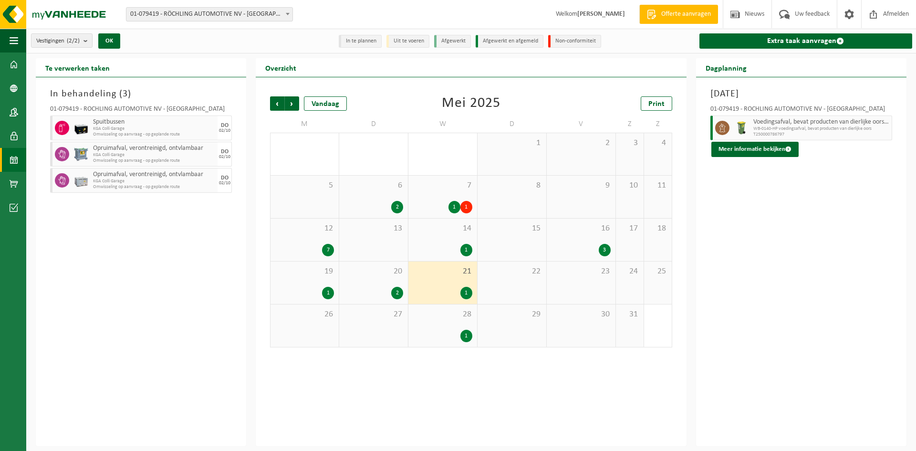
click at [471, 246] on div "1" at bounding box center [466, 250] width 12 height 12
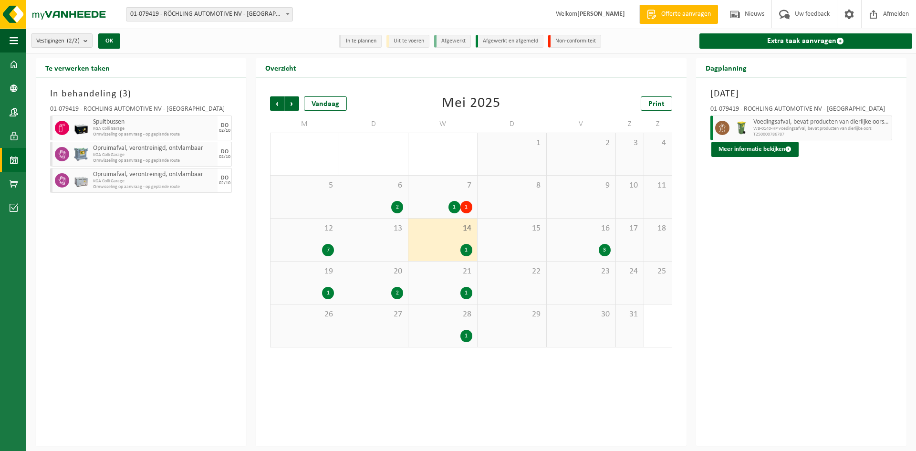
click at [468, 209] on div "1" at bounding box center [466, 207] width 12 height 12
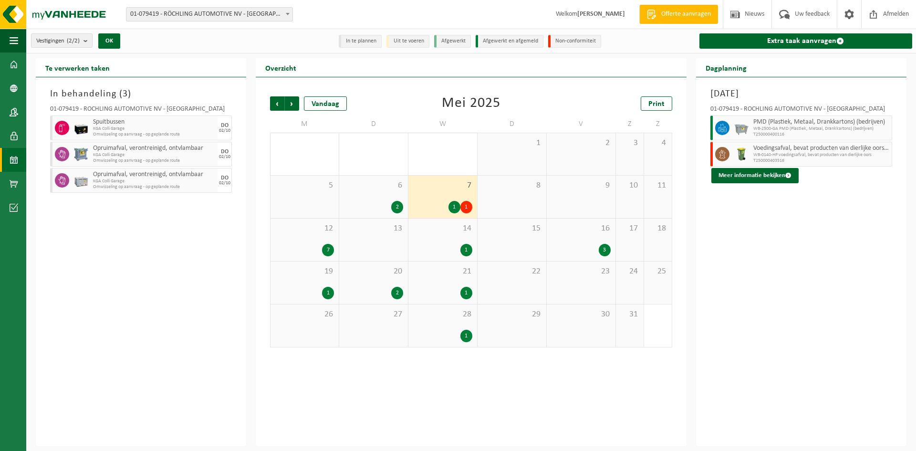
click at [395, 206] on div "2" at bounding box center [397, 207] width 12 height 12
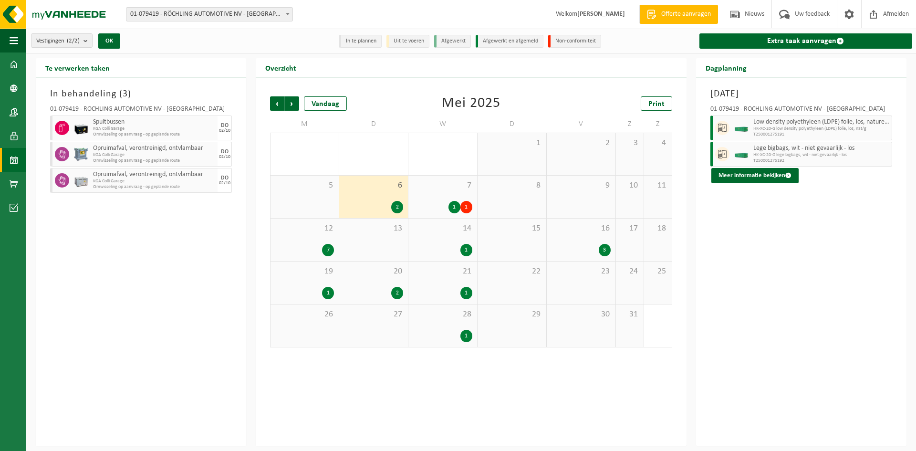
click at [394, 289] on div "2" at bounding box center [397, 293] width 12 height 12
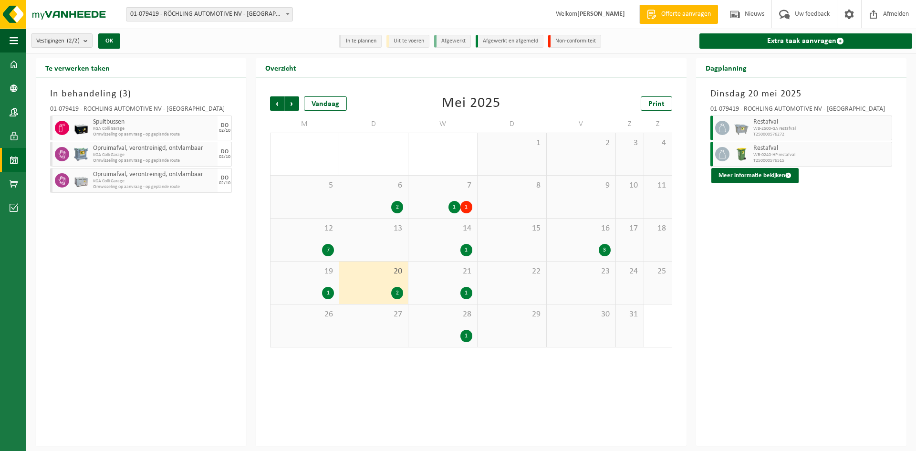
click at [329, 293] on div "1" at bounding box center [328, 293] width 12 height 12
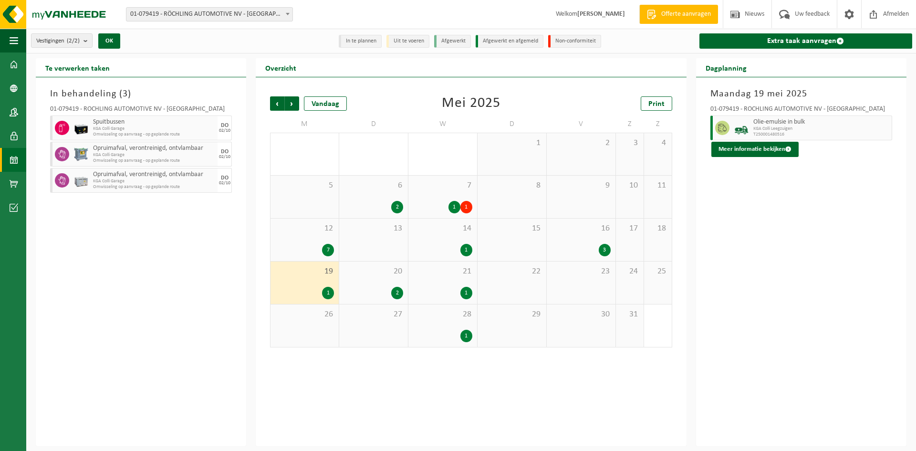
click at [328, 248] on div "7" at bounding box center [328, 250] width 12 height 12
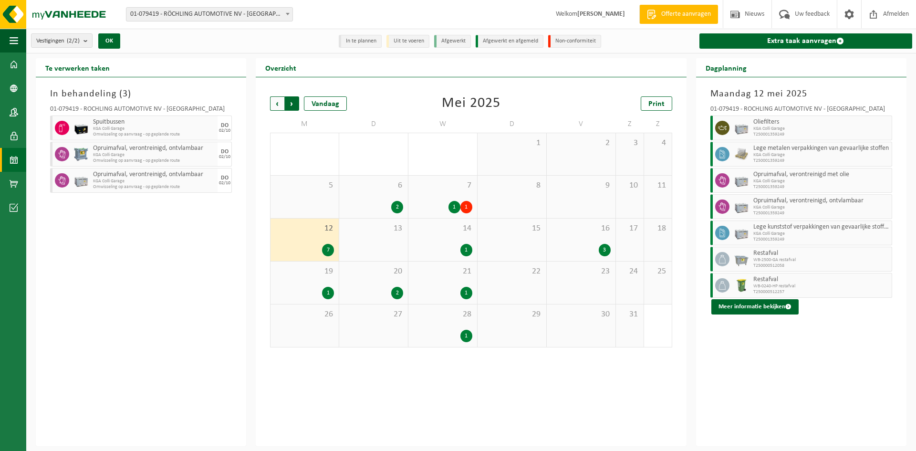
click at [279, 103] on span "Vorige" at bounding box center [277, 103] width 14 height 14
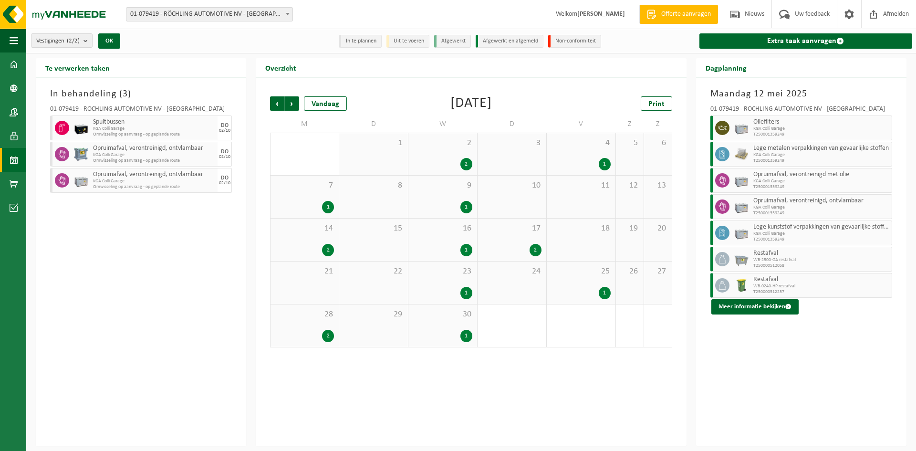
click at [536, 250] on div "2" at bounding box center [536, 250] width 12 height 12
